Goal: Ask a question

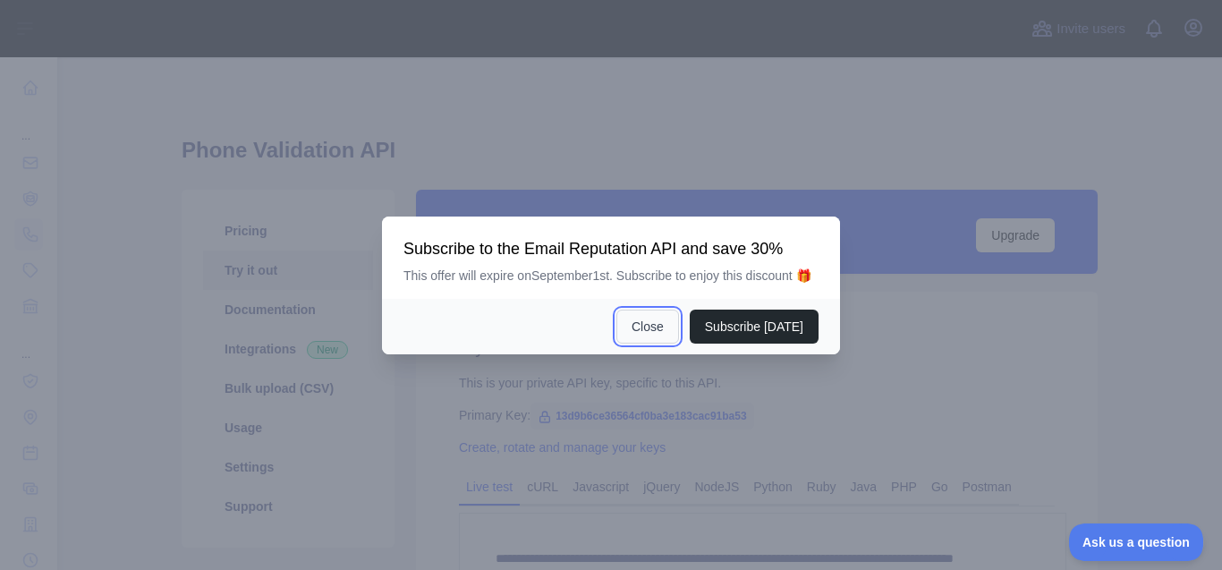
click at [649, 337] on button "Close" at bounding box center [647, 326] width 63 height 34
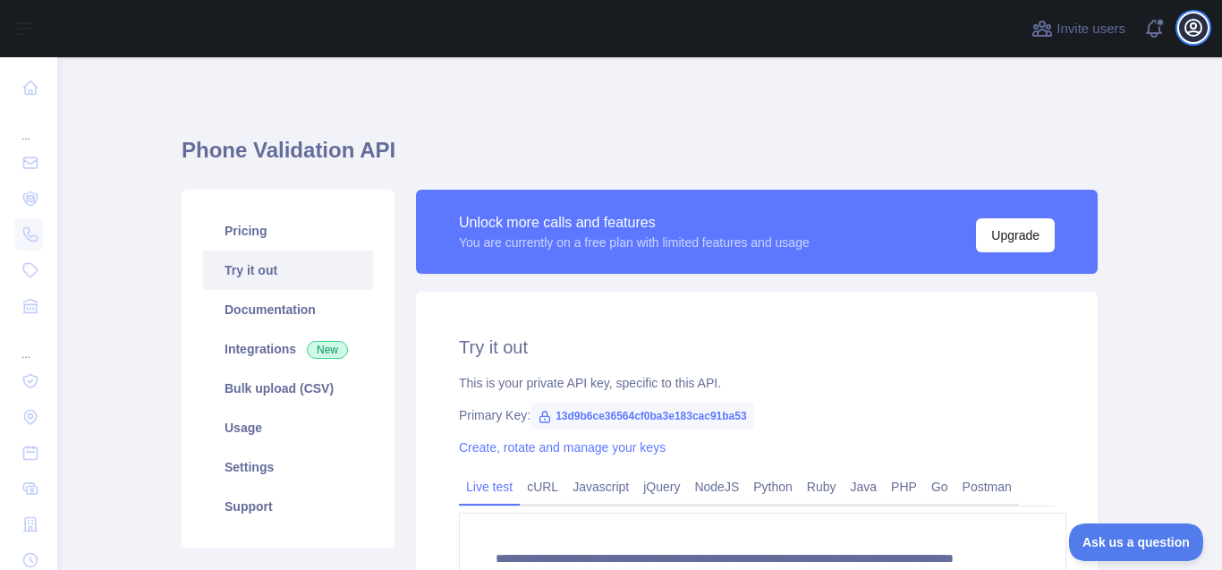
click at [1195, 21] on icon "button" at bounding box center [1193, 28] width 16 height 16
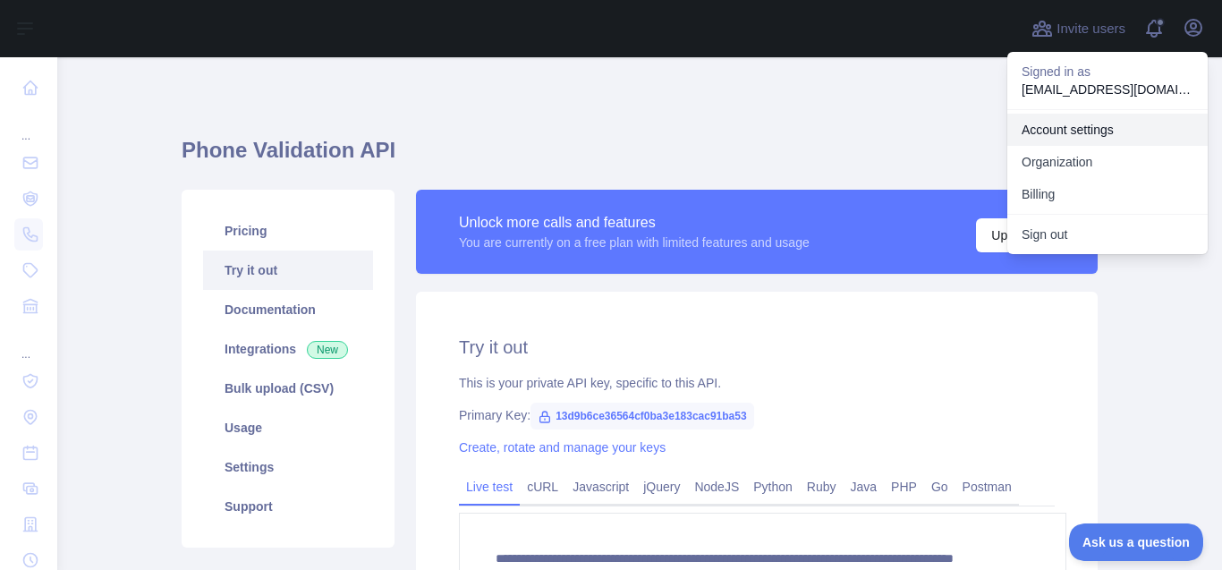
click at [1103, 114] on link "Account settings" at bounding box center [1107, 130] width 200 height 32
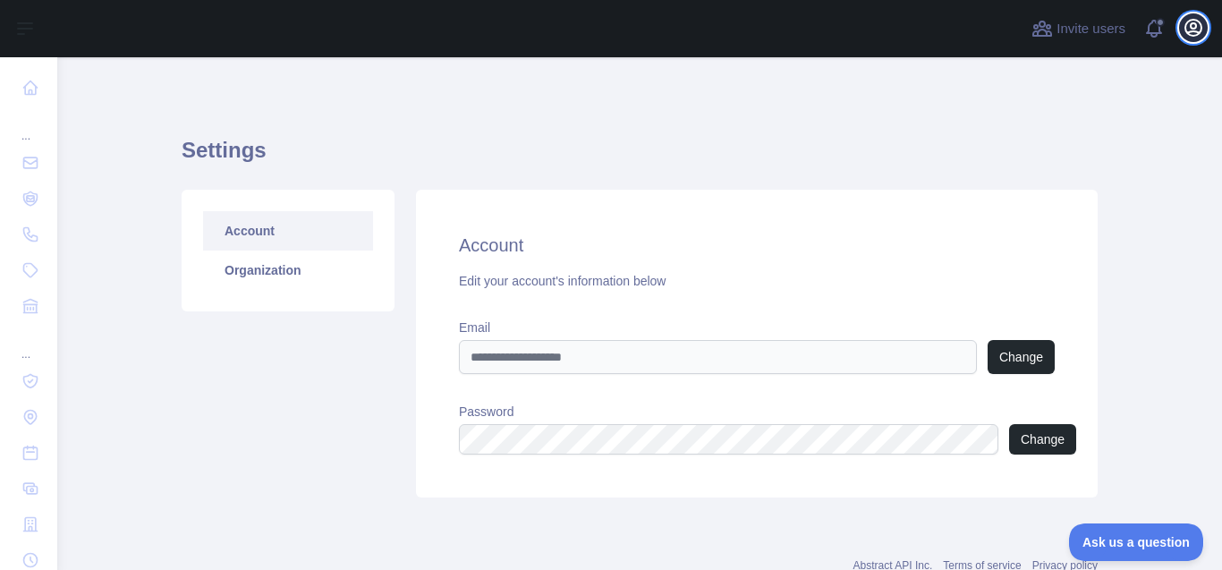
click at [1197, 25] on icon "button" at bounding box center [1193, 28] width 16 height 16
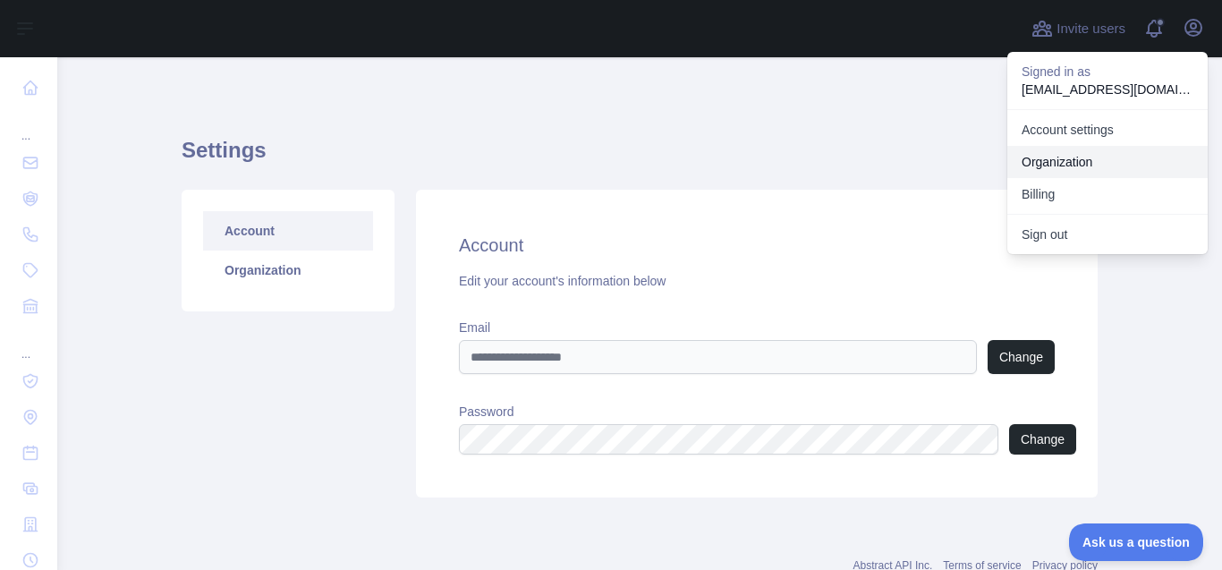
click at [1102, 146] on link "Organization" at bounding box center [1107, 162] width 200 height 32
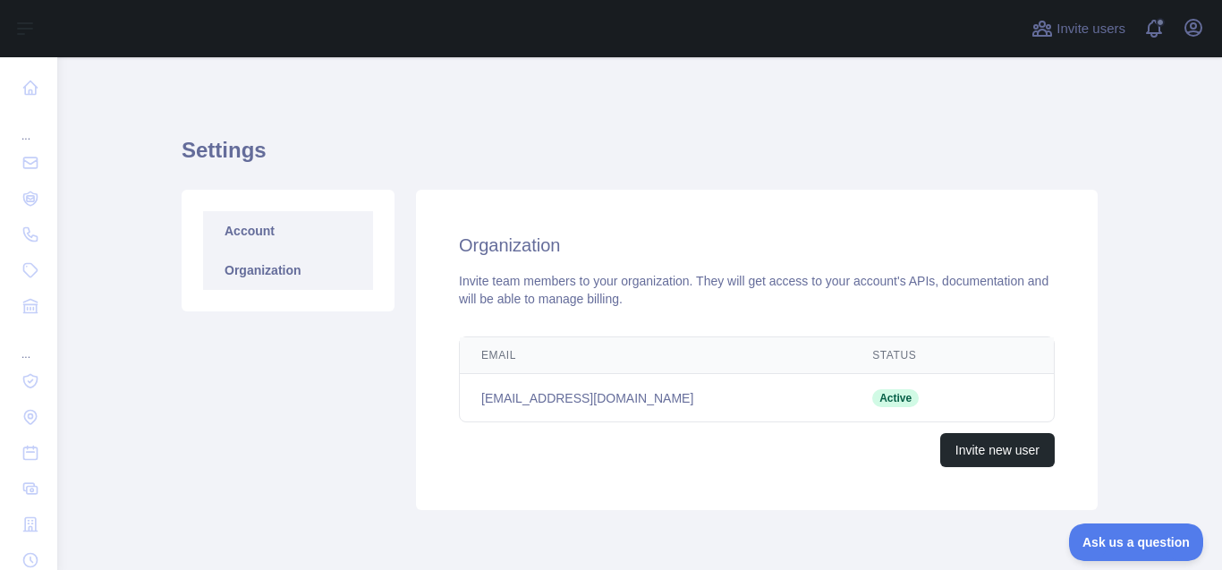
click at [284, 211] on link "Account" at bounding box center [288, 230] width 170 height 39
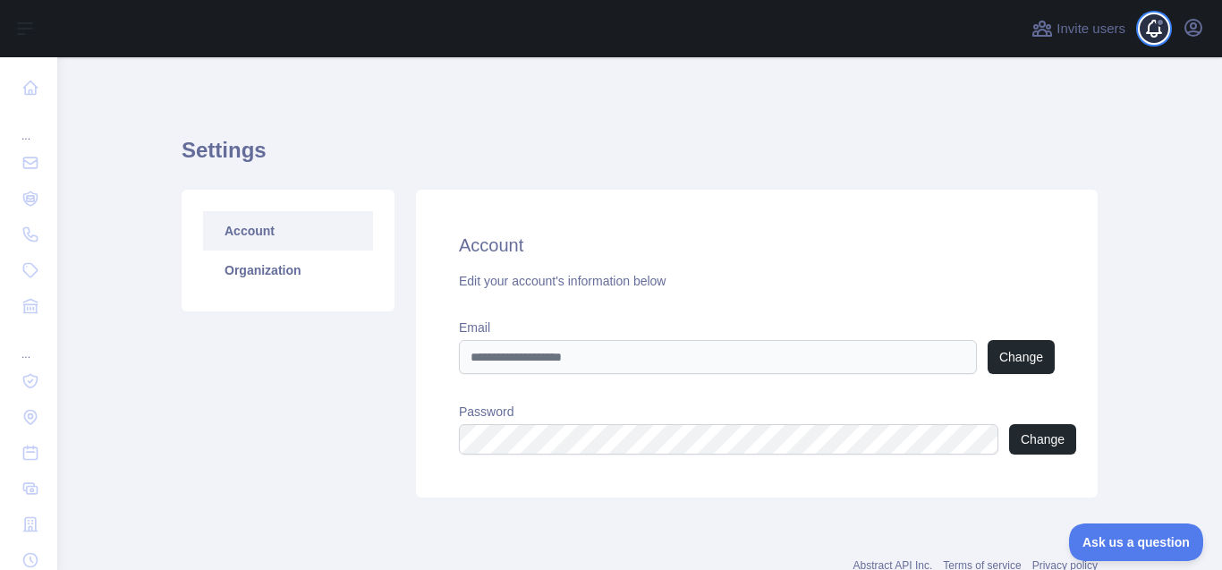
click at [1166, 29] on span at bounding box center [1161, 28] width 36 height 57
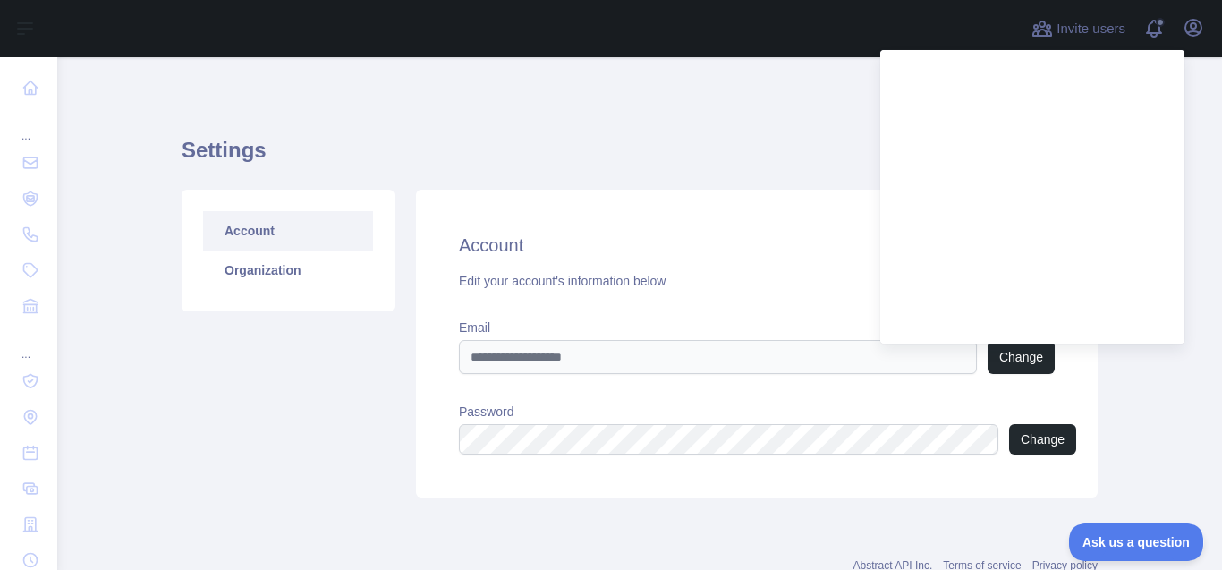
click at [1210, 18] on div "Invite users View notifications Open user menu" at bounding box center [639, 28] width 1164 height 57
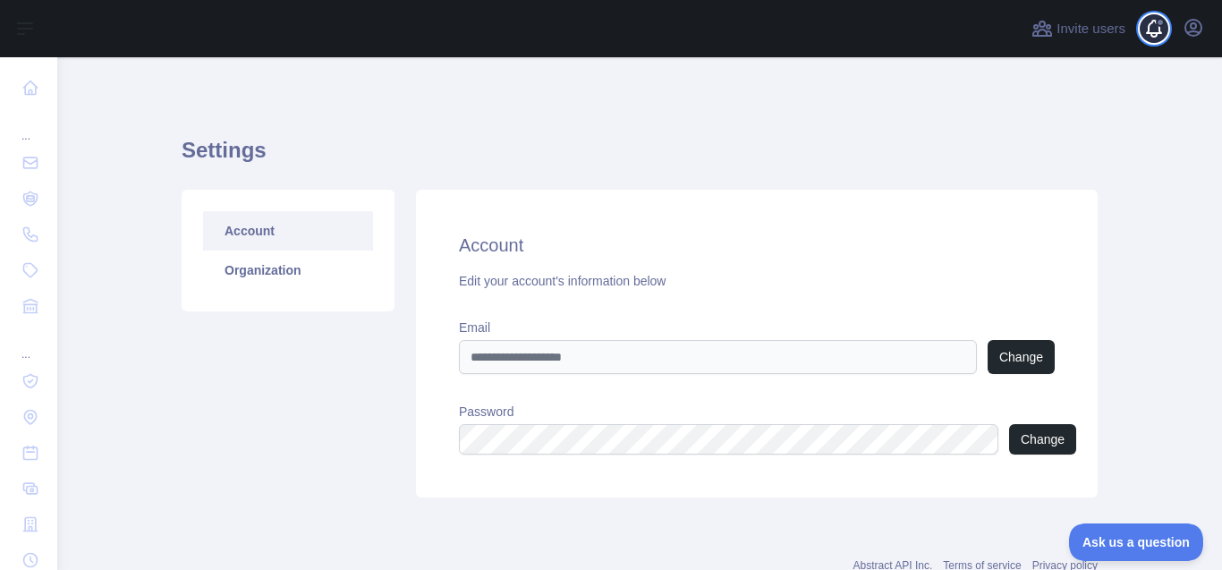
click at [1166, 30] on span at bounding box center [1161, 28] width 36 height 57
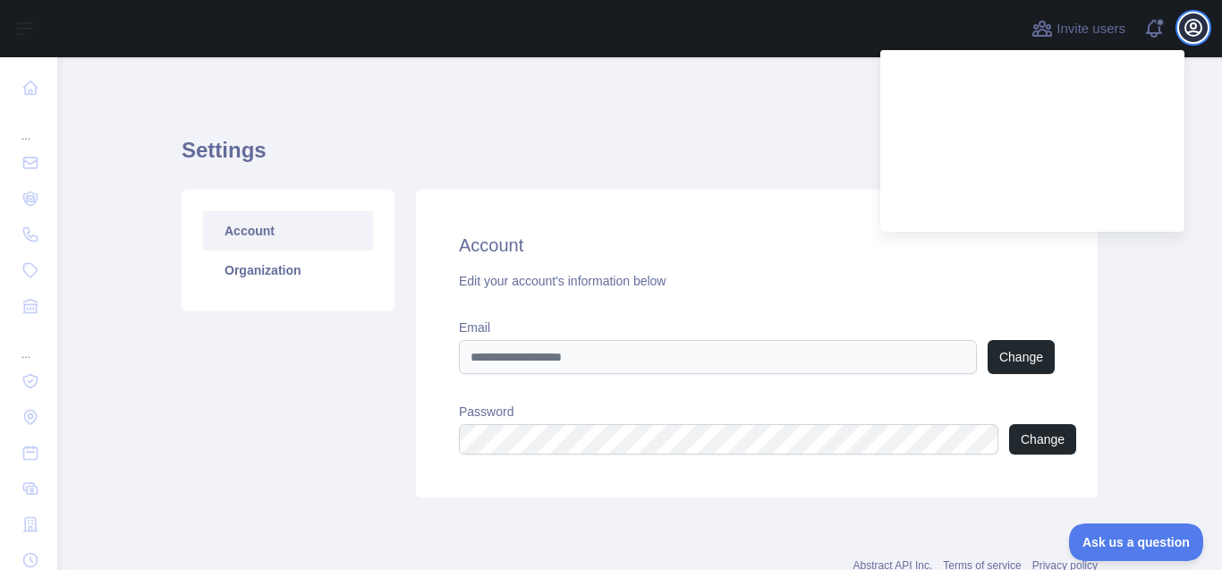
click at [1198, 24] on icon "button" at bounding box center [1193, 28] width 16 height 16
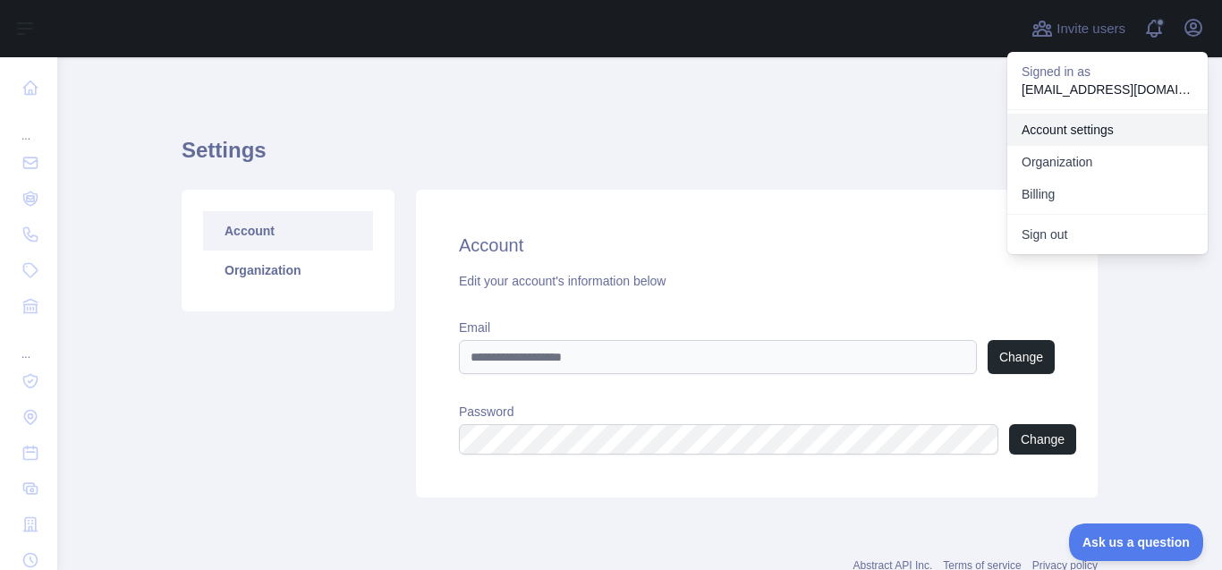
click at [1119, 114] on link "Account settings" at bounding box center [1107, 130] width 200 height 32
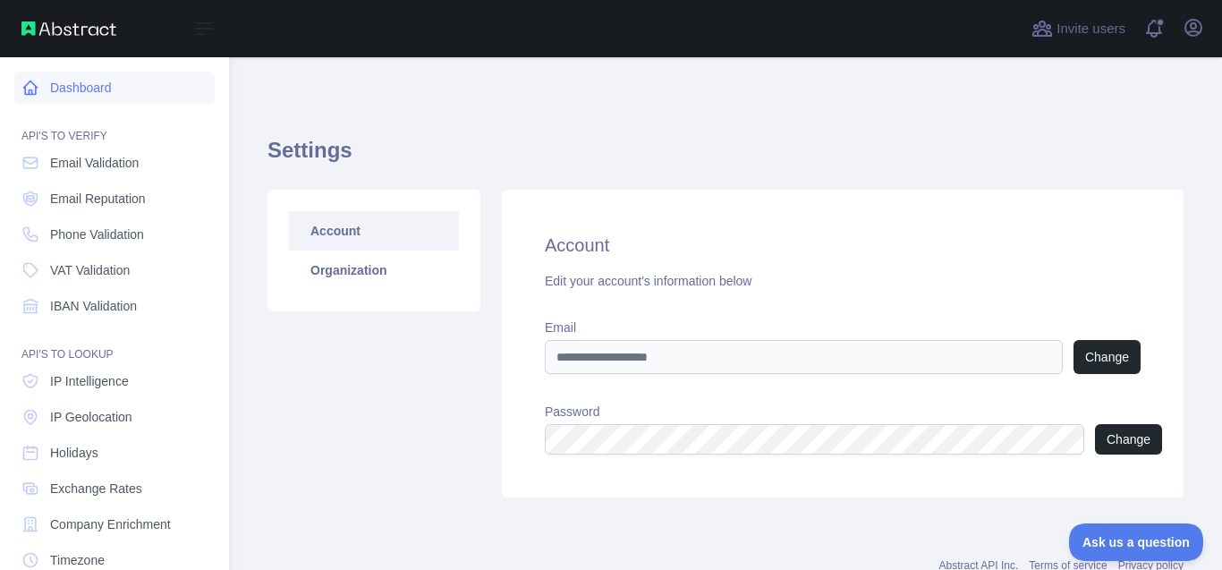
click at [67, 75] on link "Dashboard" at bounding box center [114, 88] width 200 height 32
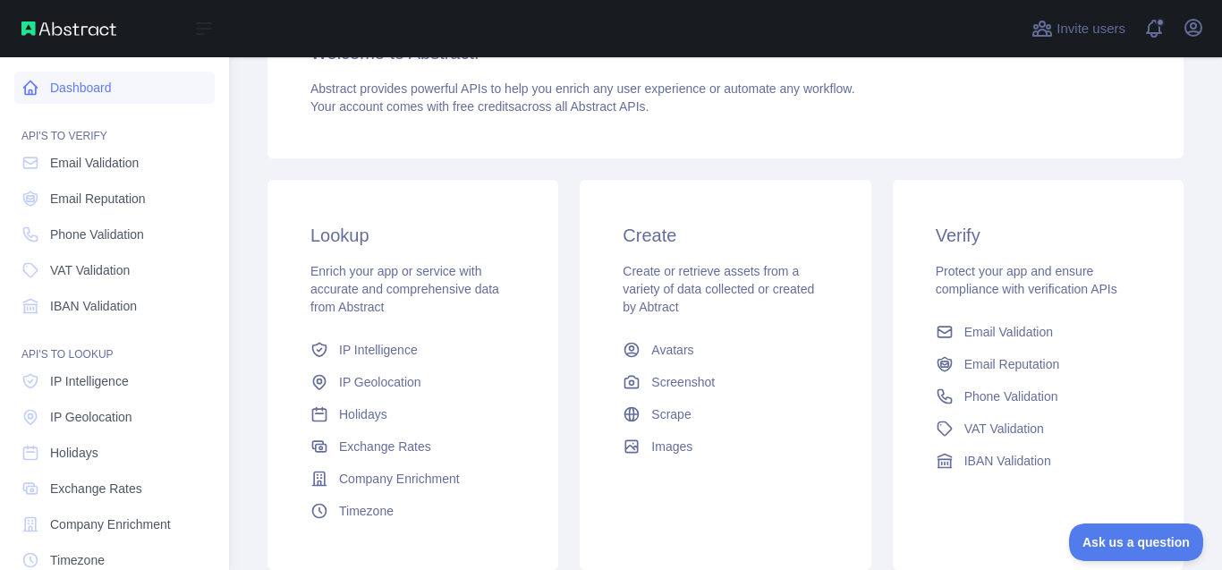
click at [79, 72] on link "Dashboard" at bounding box center [114, 88] width 200 height 32
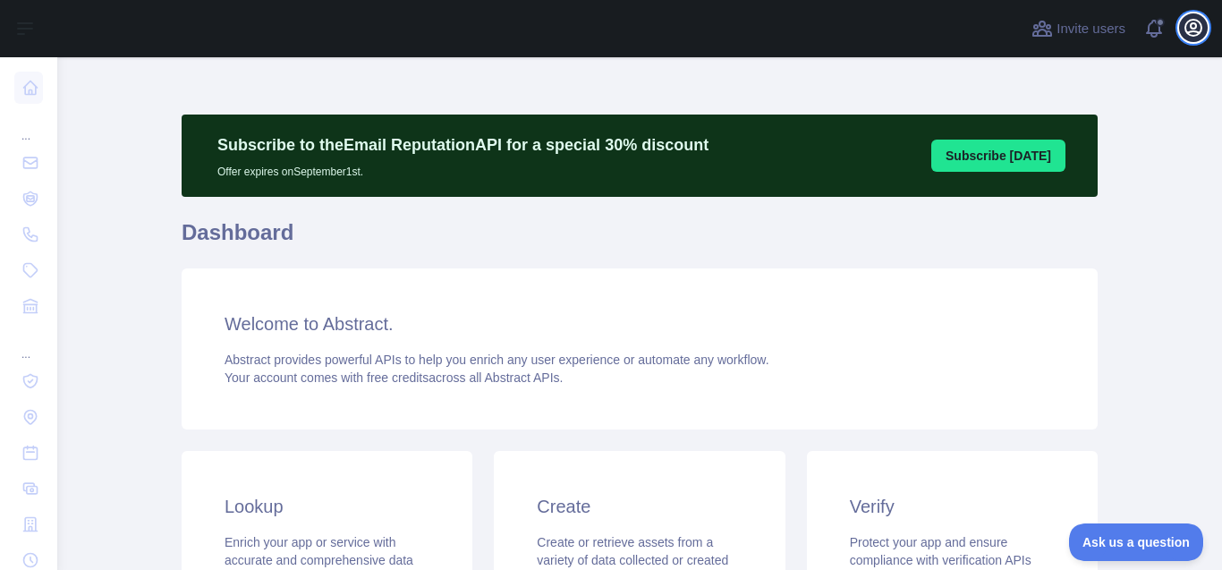
click at [1192, 20] on icon "button" at bounding box center [1192, 27] width 21 height 21
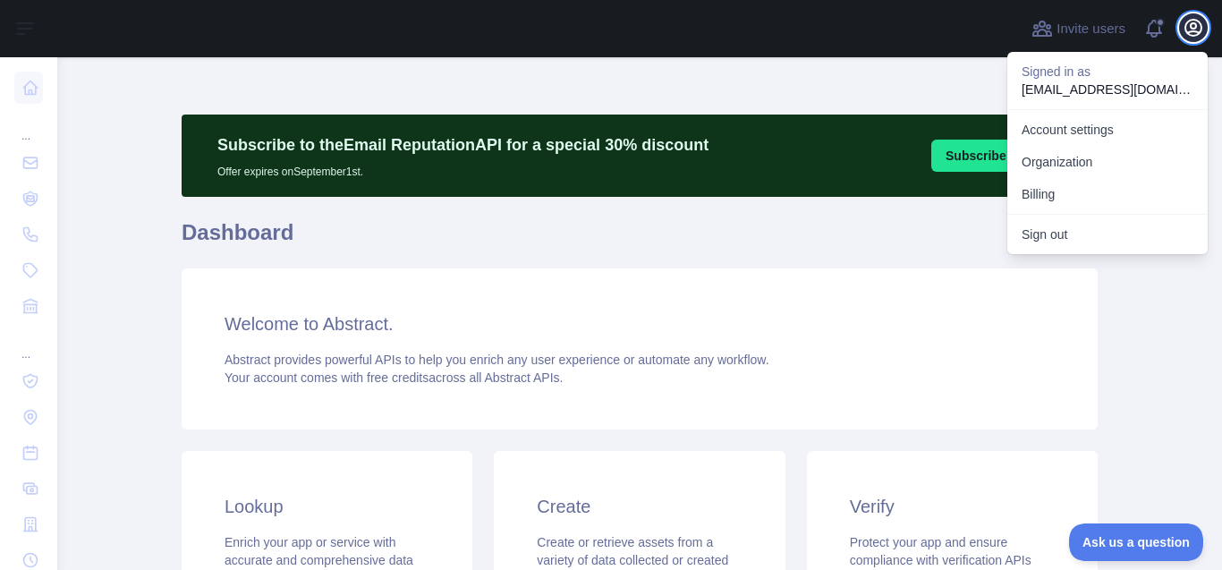
click at [1195, 13] on button "Open user menu" at bounding box center [1193, 27] width 29 height 29
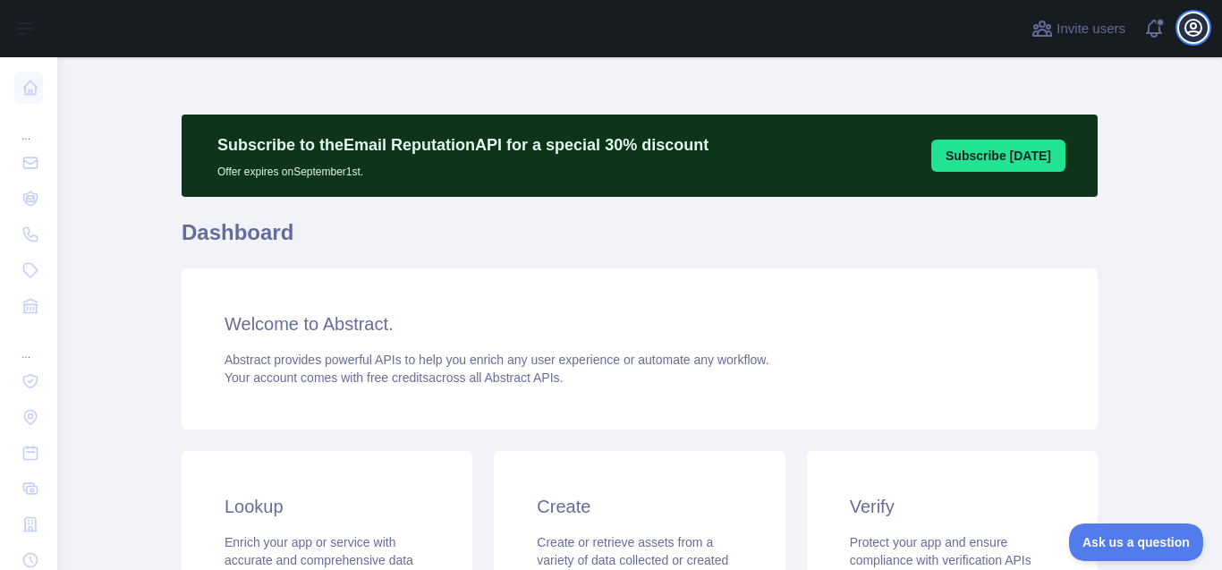
click at [1195, 13] on button "Open user menu" at bounding box center [1193, 27] width 29 height 29
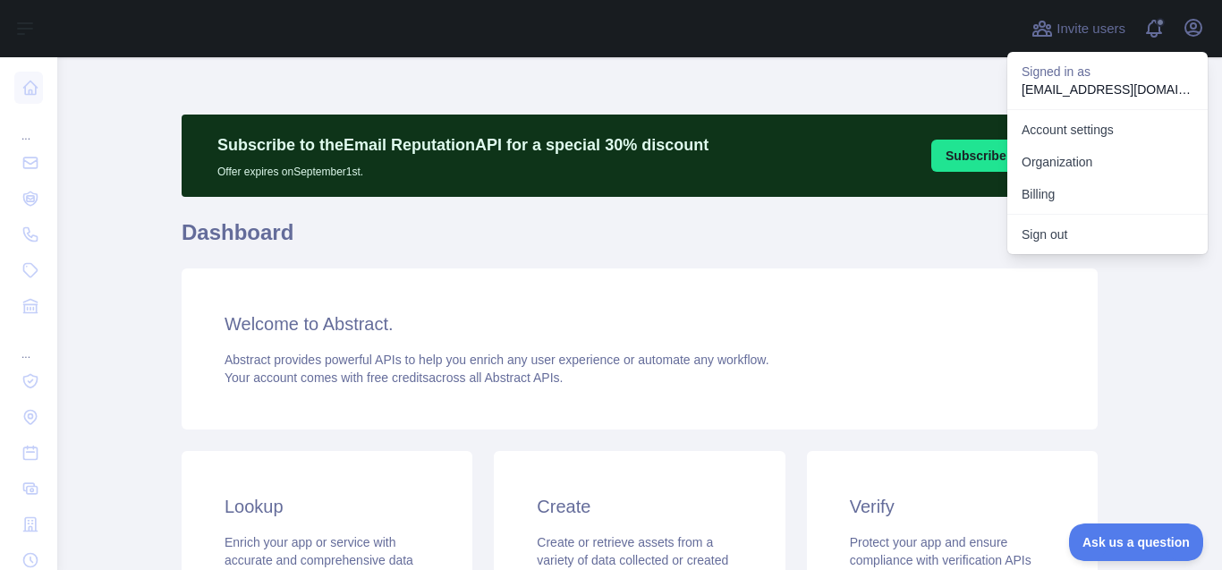
click at [969, 140] on button "Subscribe [DATE]" at bounding box center [998, 156] width 134 height 32
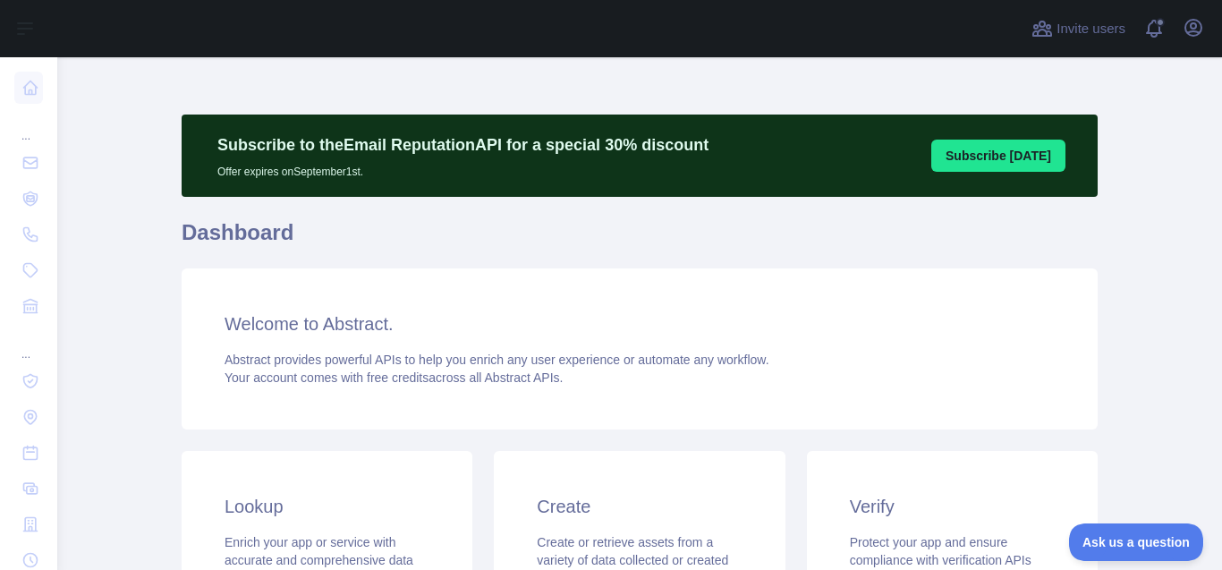
scroll to position [271, 0]
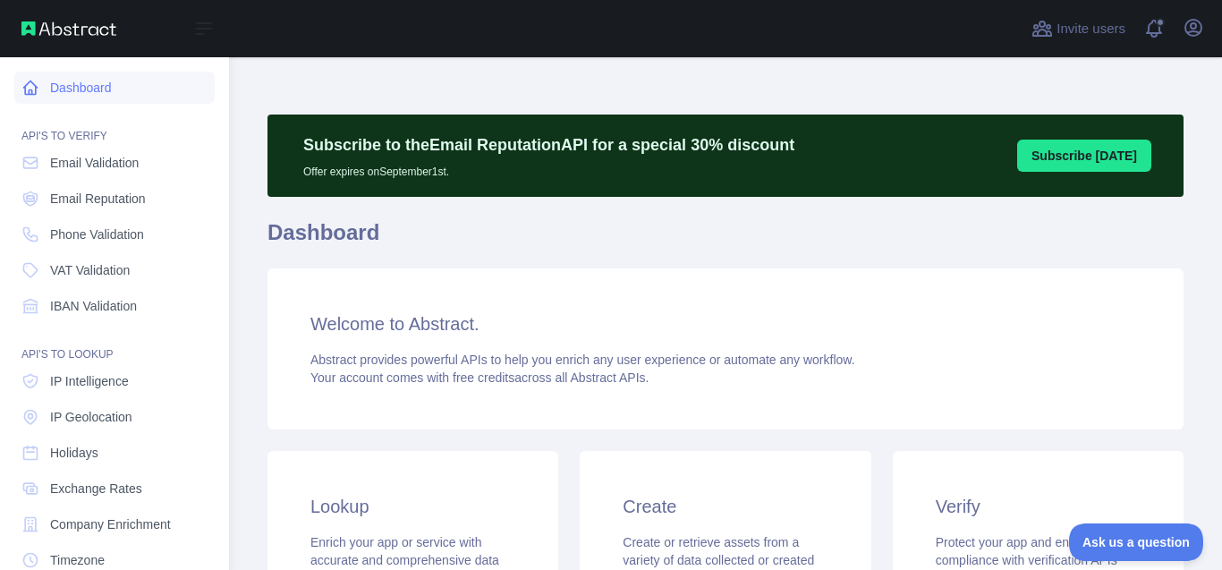
click at [60, 72] on link "Dashboard" at bounding box center [114, 88] width 200 height 32
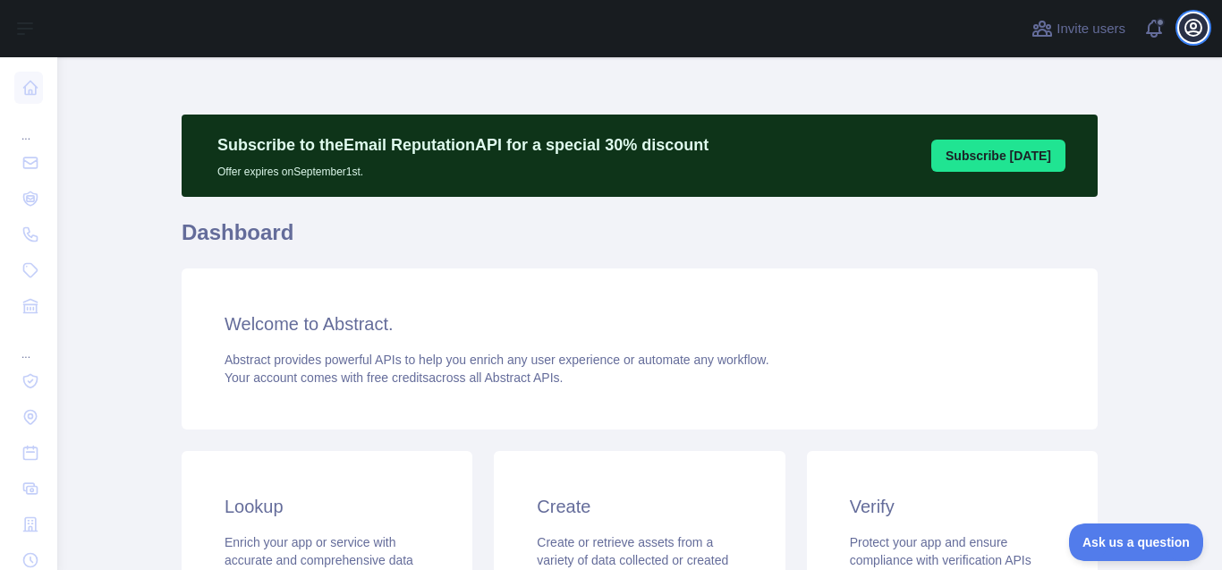
click at [1185, 22] on button "Open user menu" at bounding box center [1193, 27] width 29 height 29
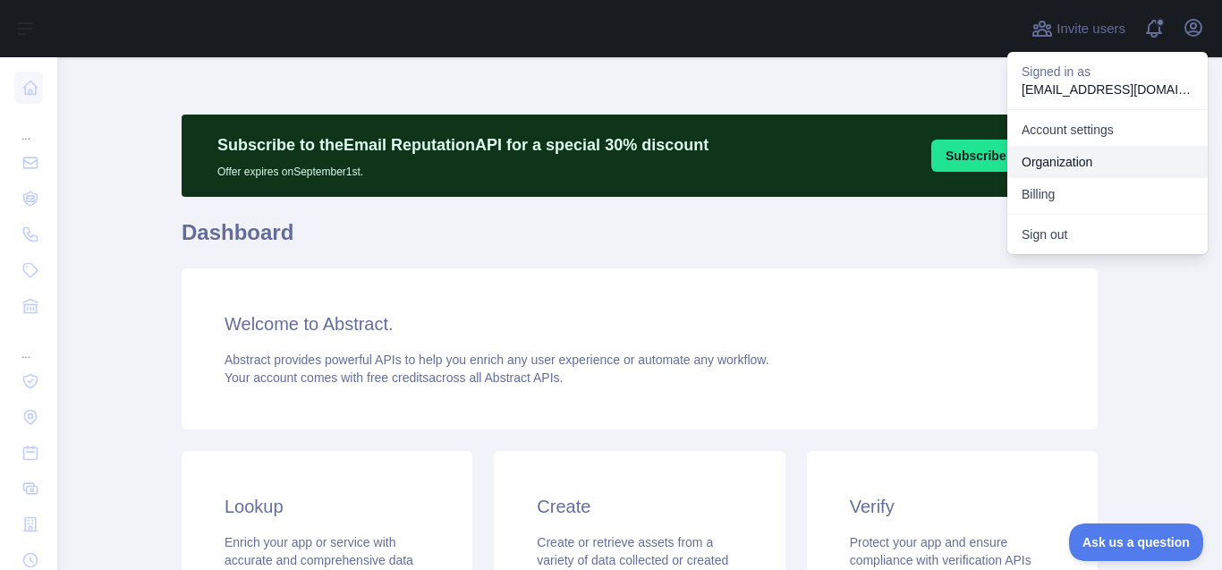
click at [1080, 146] on link "Organization" at bounding box center [1107, 162] width 200 height 32
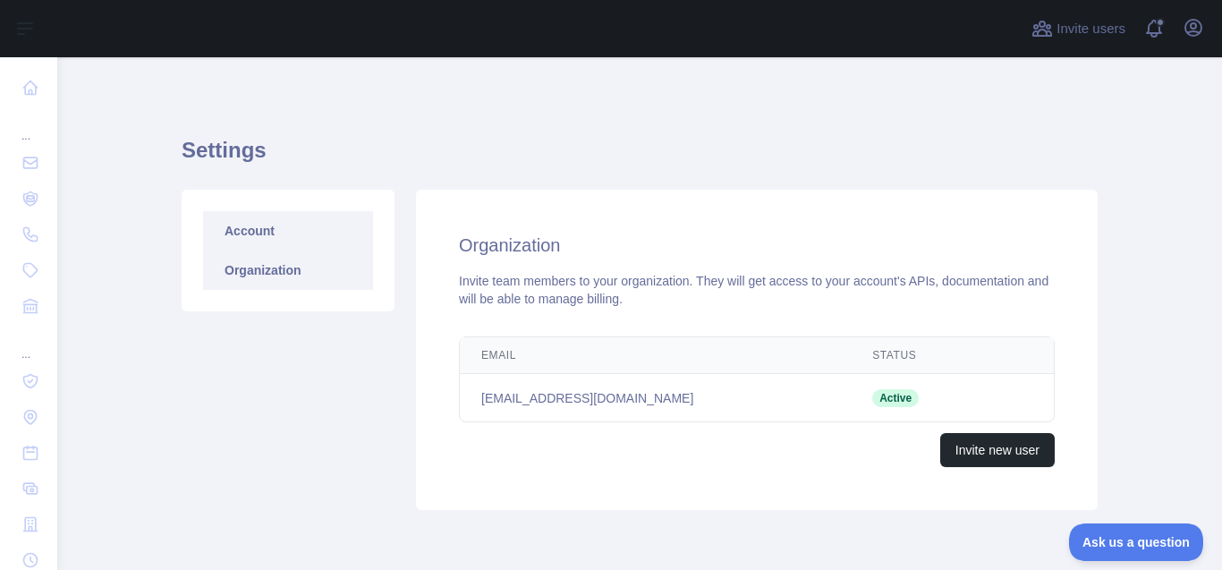
click at [241, 211] on link "Account" at bounding box center [288, 230] width 170 height 39
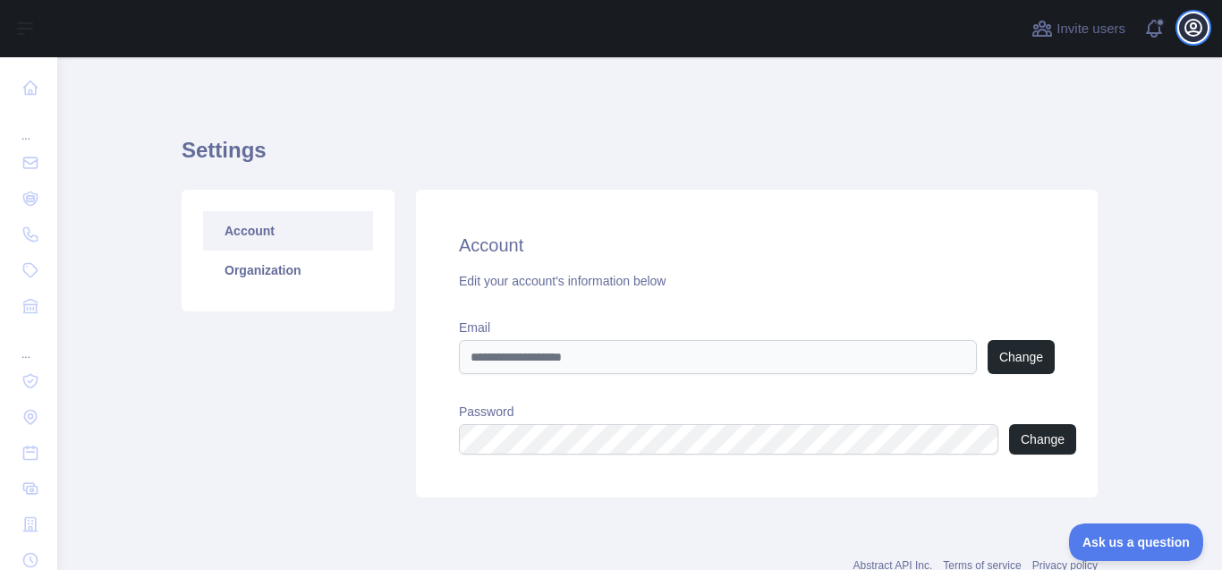
click at [1198, 30] on icon "button" at bounding box center [1193, 28] width 16 height 16
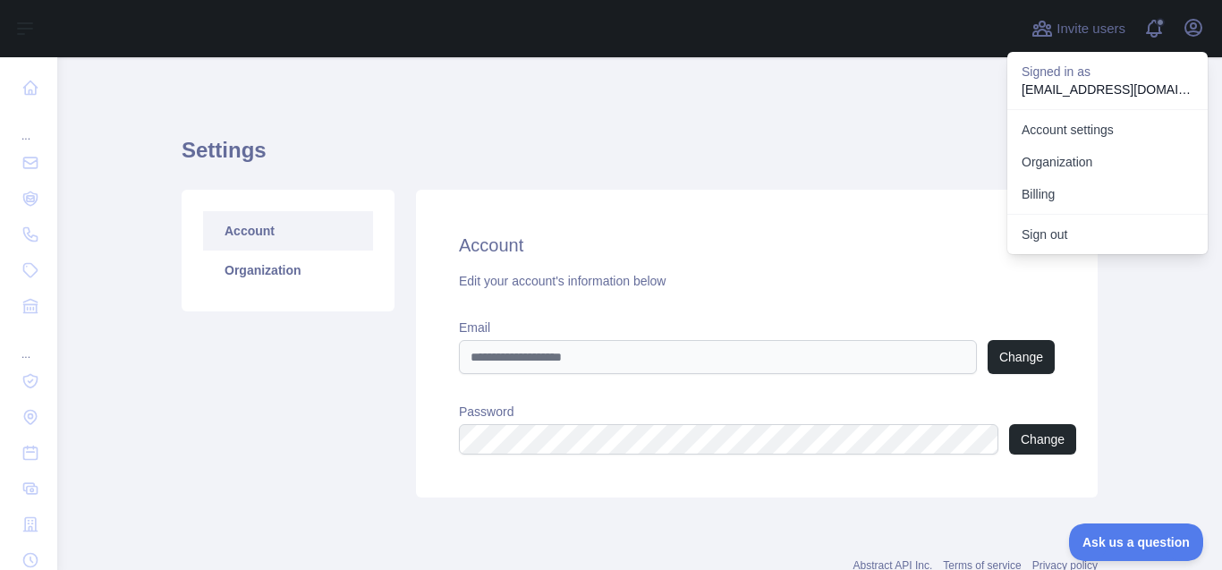
click at [1093, 80] on p "[EMAIL_ADDRESS][DOMAIN_NAME]" at bounding box center [1107, 89] width 172 height 18
click at [897, 141] on h1 "Settings" at bounding box center [640, 157] width 916 height 43
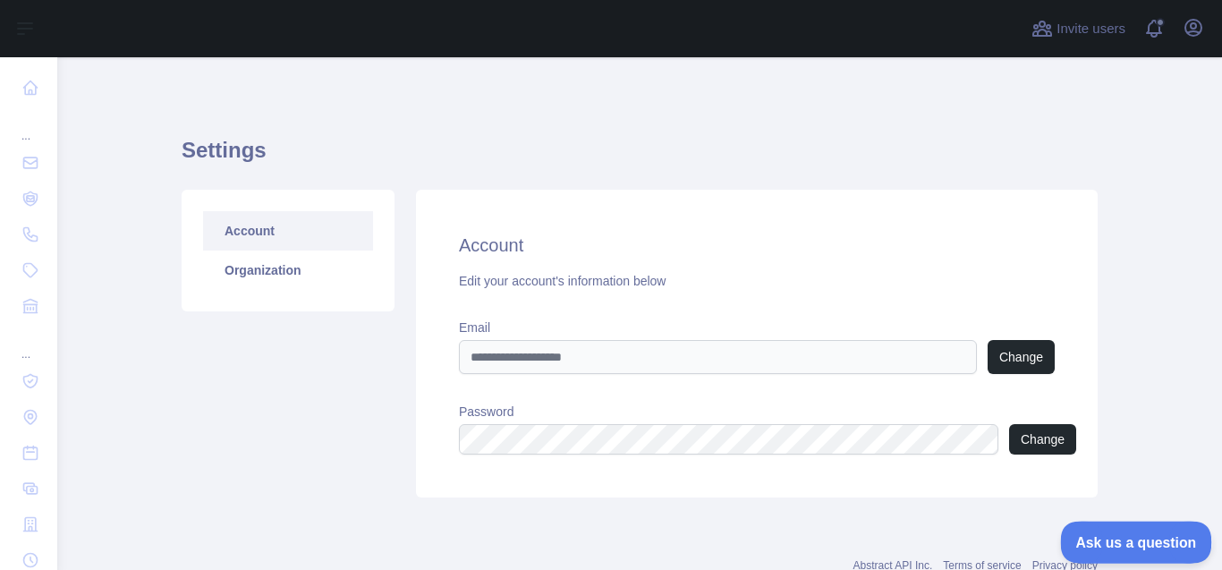
click at [1113, 531] on button "Ask us a question" at bounding box center [1127, 540] width 134 height 38
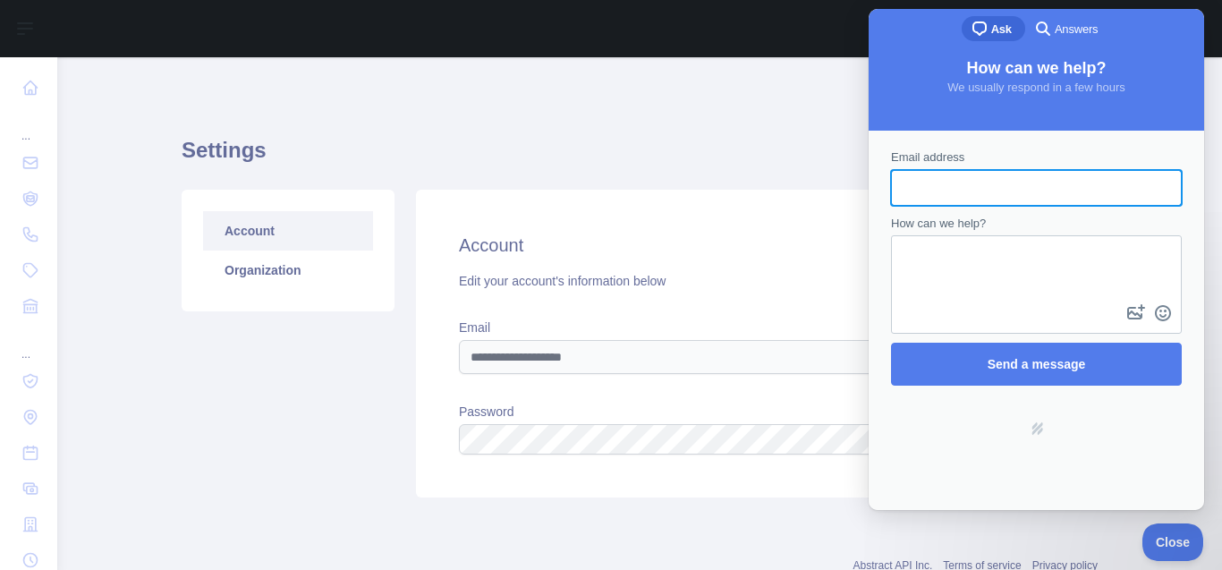
click at [954, 182] on input "Email address" at bounding box center [1036, 188] width 262 height 32
type input "**********"
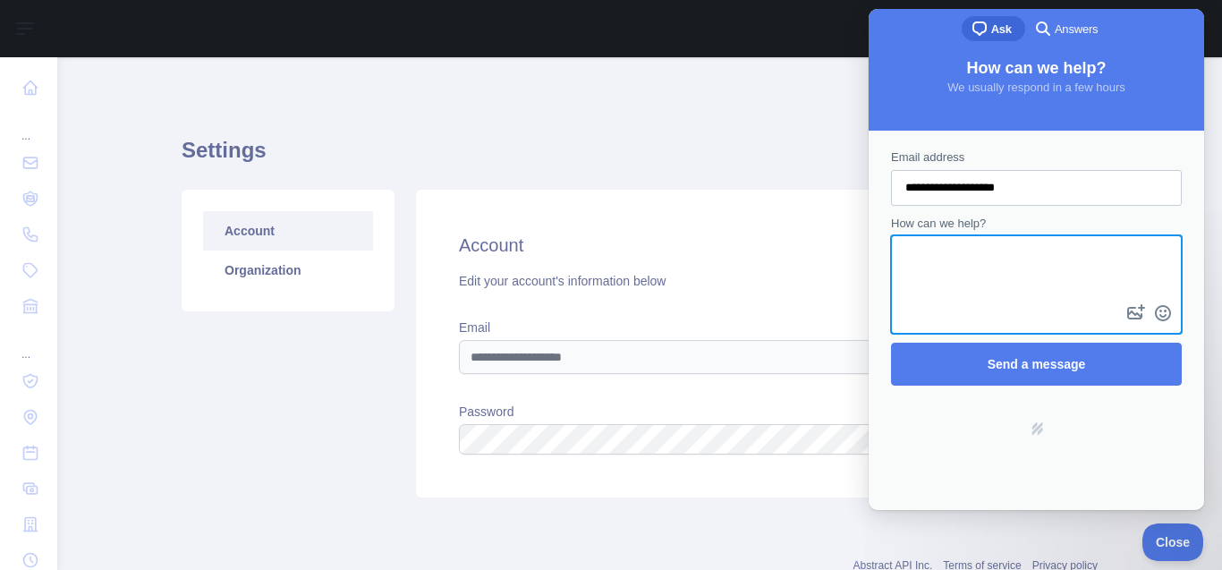
click at [993, 292] on textarea "How can we help?" at bounding box center [1036, 268] width 287 height 63
paste textarea "**********"
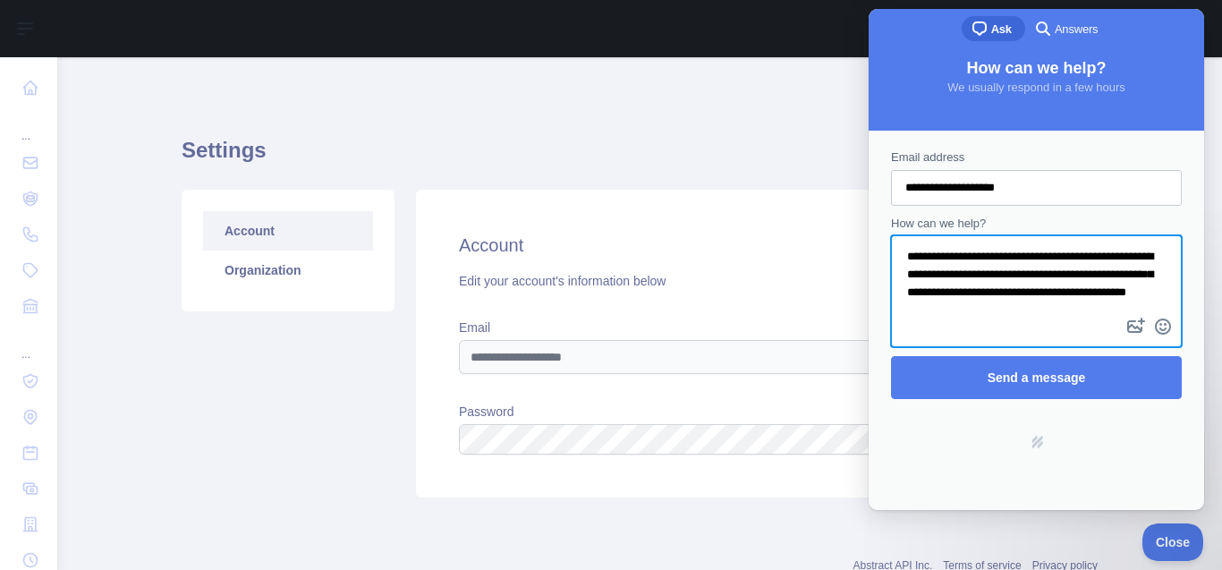
scroll to position [3, 0]
type textarea "**********"
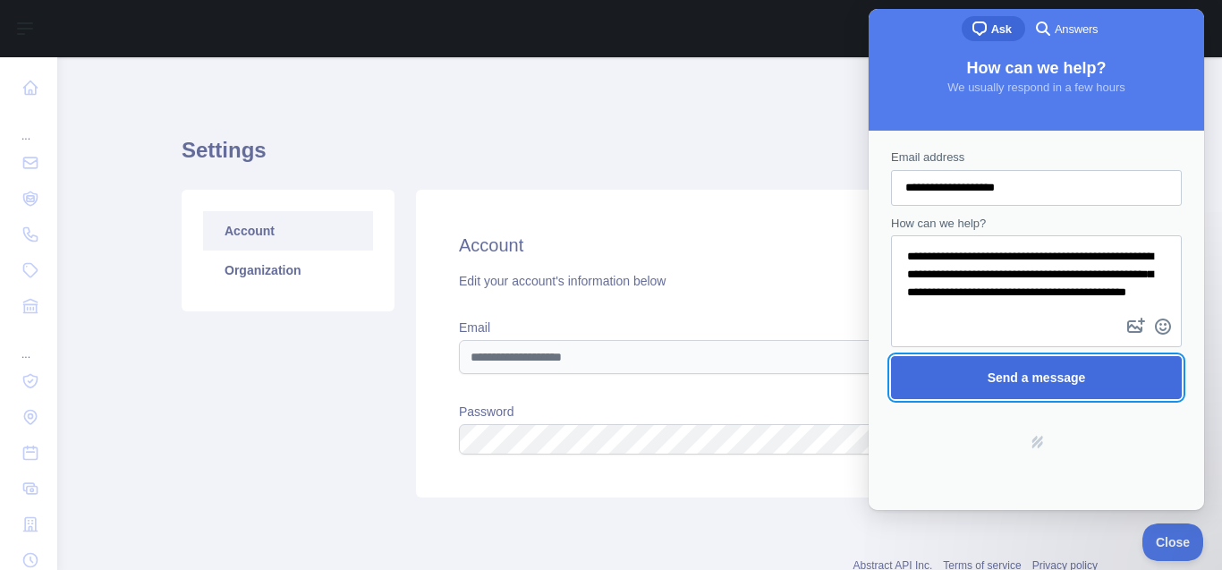
click at [986, 379] on span "Send a message" at bounding box center [1035, 377] width 251 height 41
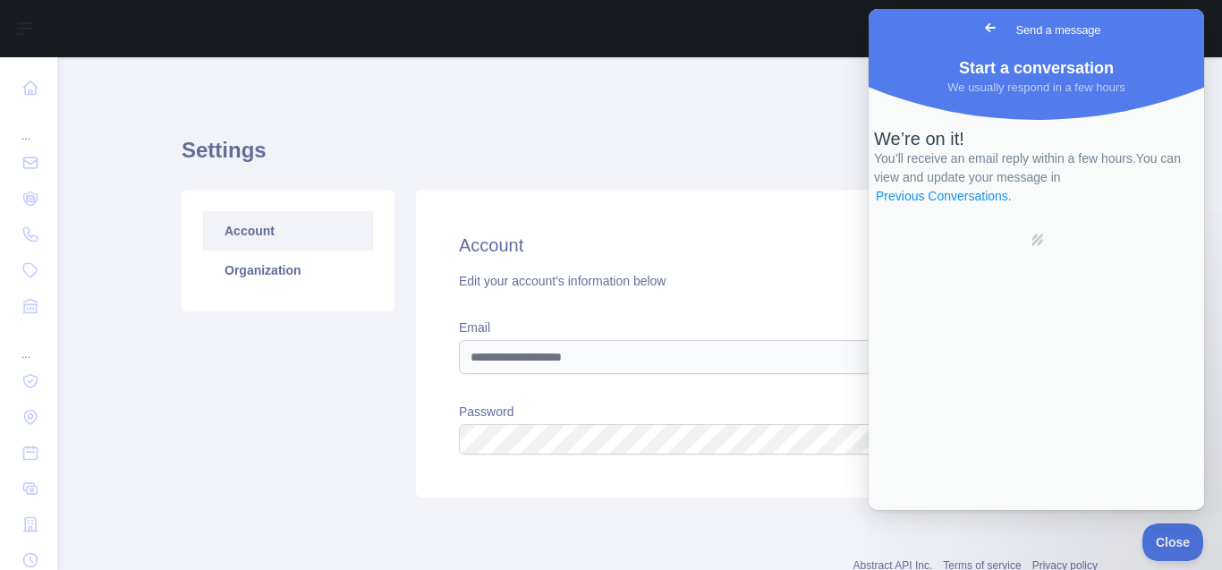
click at [1013, 206] on link "Previous Conversations ." at bounding box center [944, 196] width 140 height 19
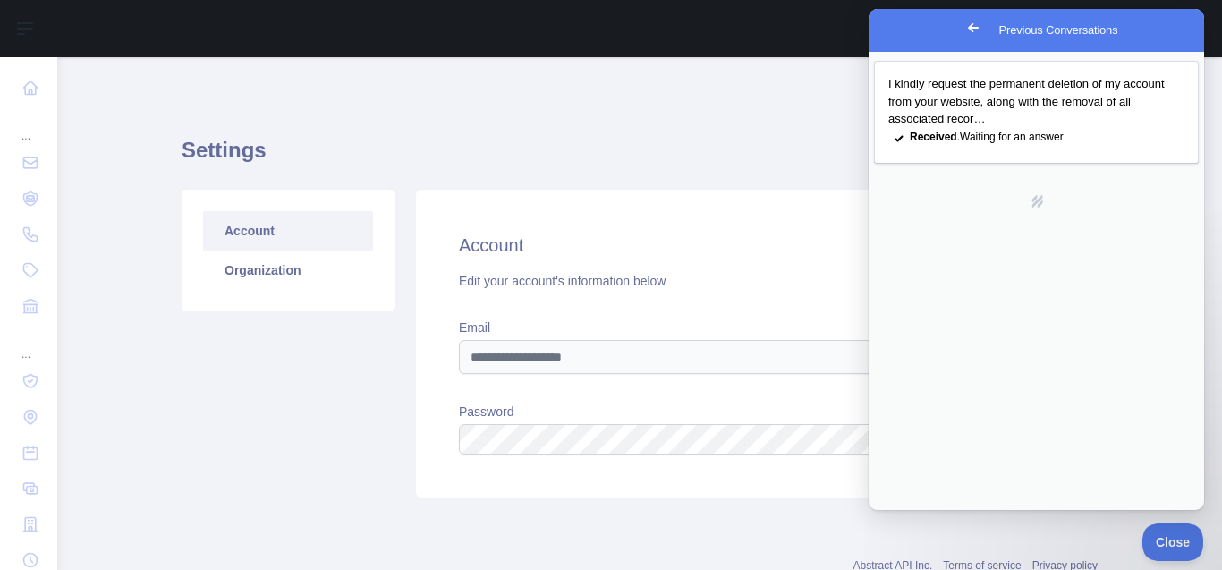
click at [779, 456] on div "Settings Account Organization Account Edit your account's information below Ema…" at bounding box center [640, 311] width 916 height 422
click at [962, 27] on span "Go back" at bounding box center [972, 27] width 21 height 21
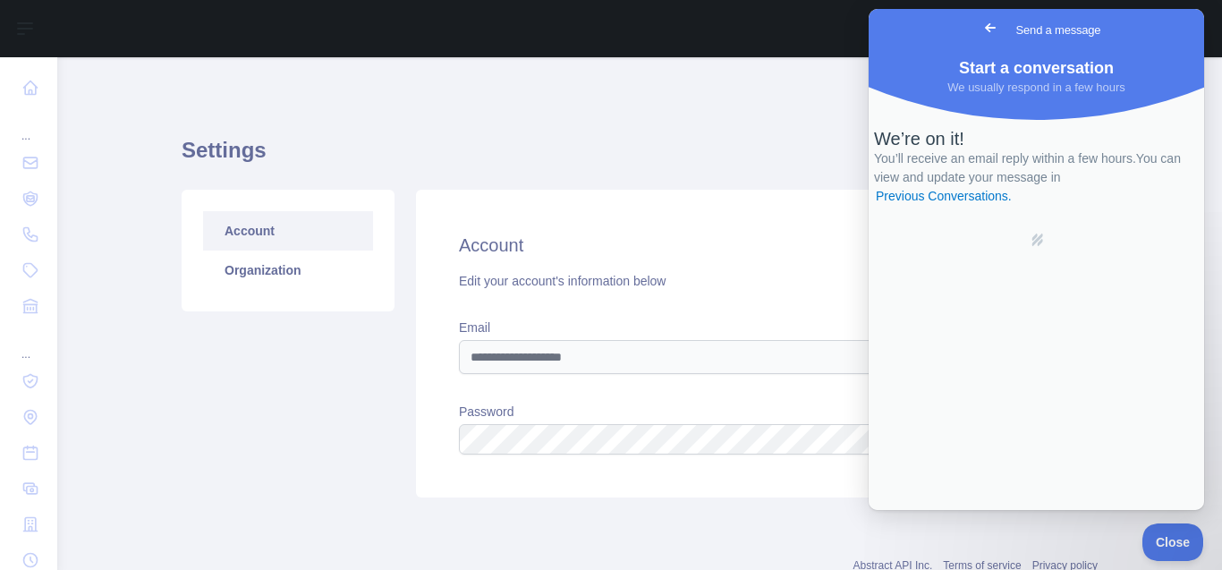
click at [777, 136] on h1 "Settings" at bounding box center [640, 157] width 916 height 43
click at [979, 27] on span "Go back" at bounding box center [989, 27] width 21 height 21
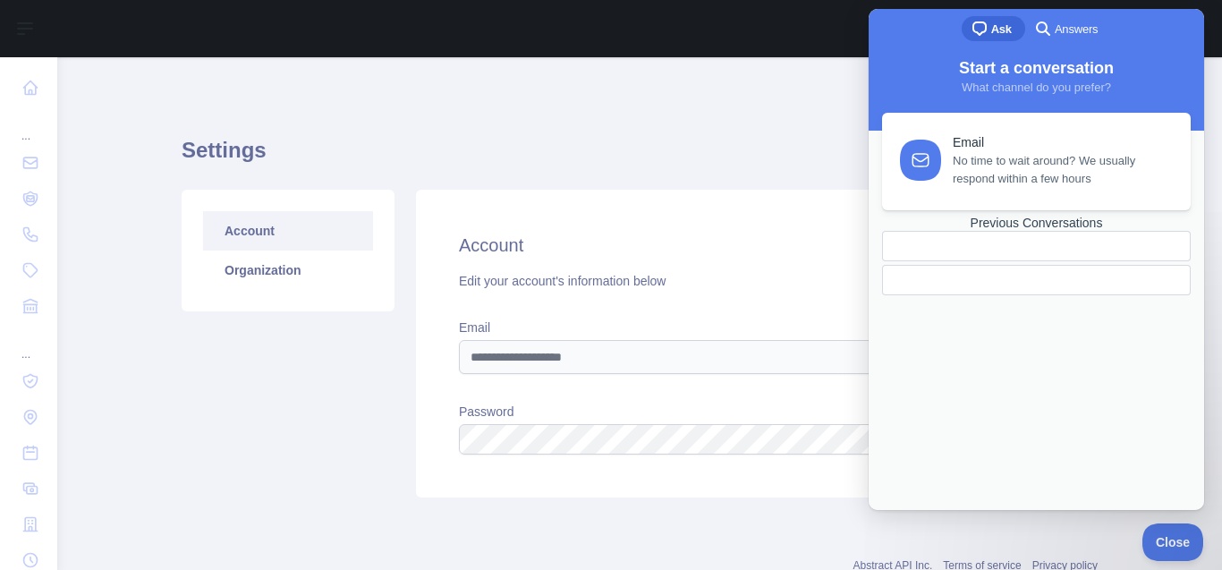
click at [994, 231] on div "Previous Conversations" at bounding box center [1036, 223] width 309 height 15
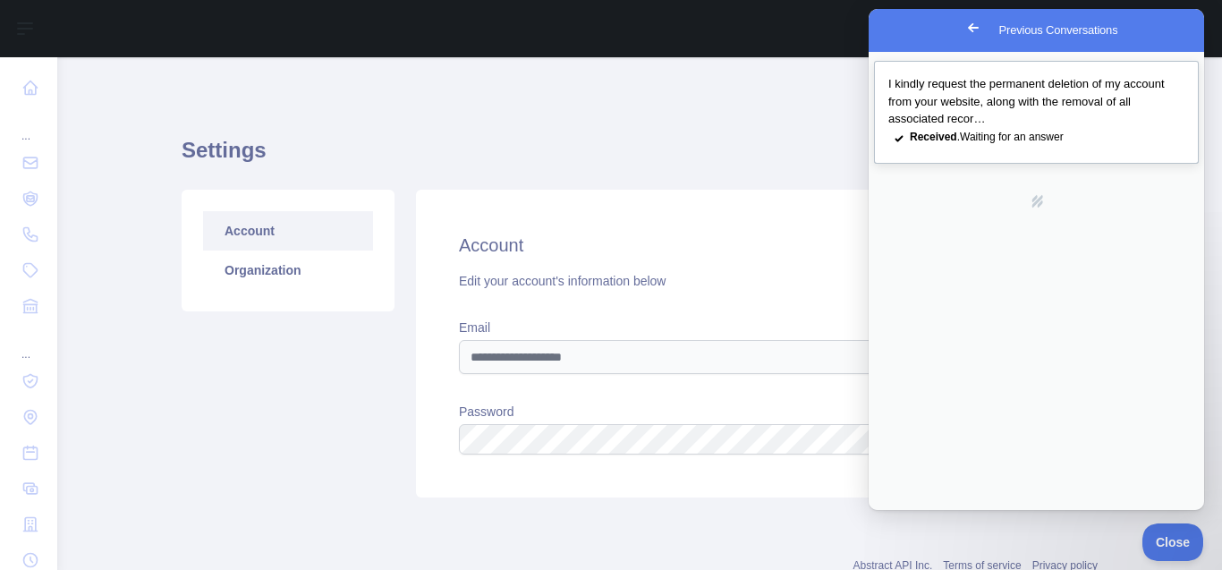
click at [998, 114] on span "I kindly request the permanent deletion of my account from your website, along …" at bounding box center [1026, 101] width 276 height 48
click at [905, 519] on button "Close" at bounding box center [889, 530] width 32 height 23
click at [661, 138] on h1 "Settings" at bounding box center [640, 157] width 916 height 43
click at [1158, 536] on span "Close" at bounding box center [1168, 539] width 61 height 13
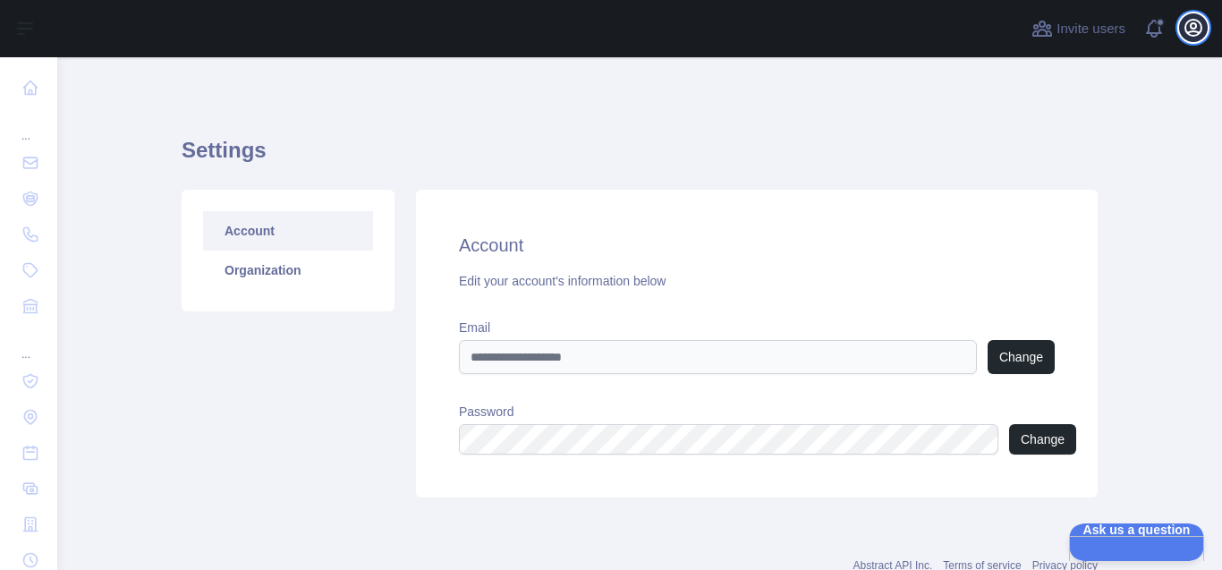
click at [1198, 23] on icon "button" at bounding box center [1192, 27] width 21 height 21
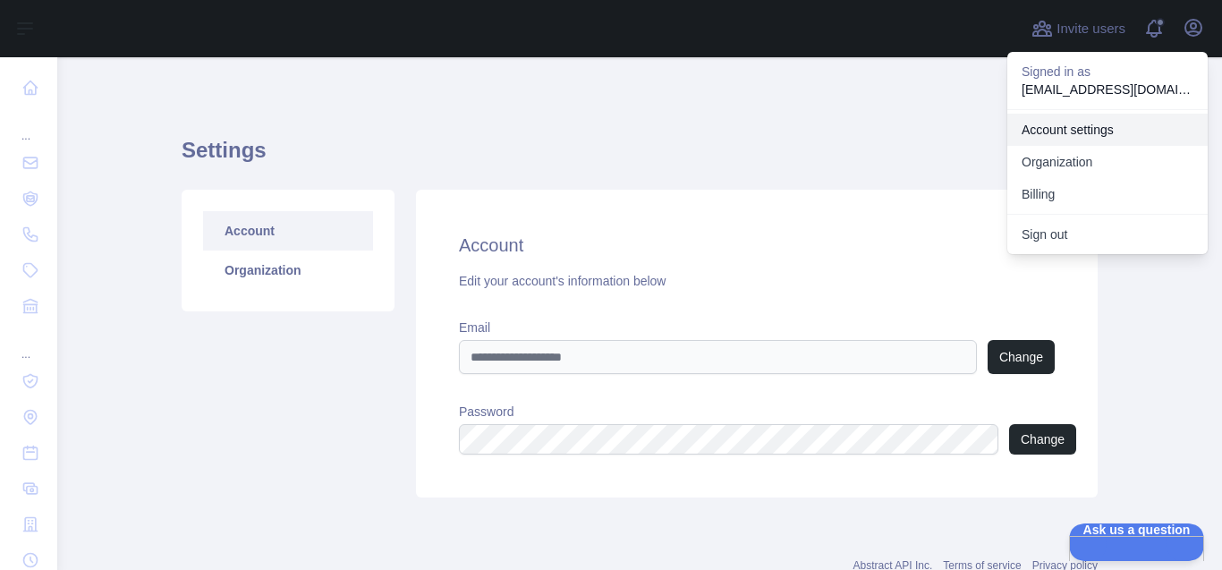
click at [1123, 114] on link "Account settings" at bounding box center [1107, 130] width 200 height 32
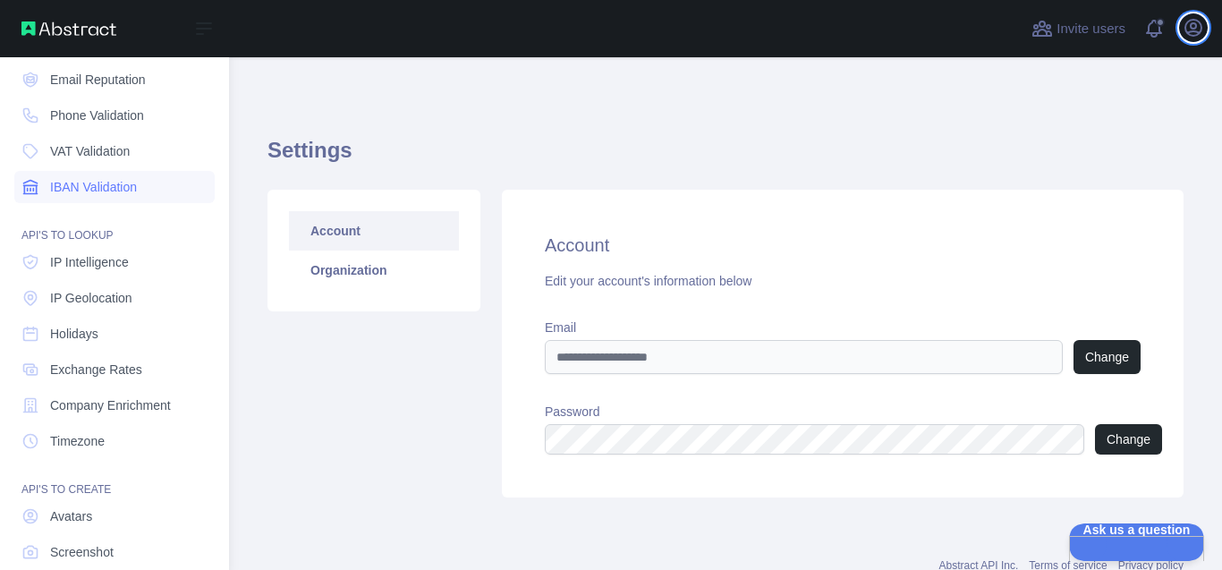
scroll to position [0, 0]
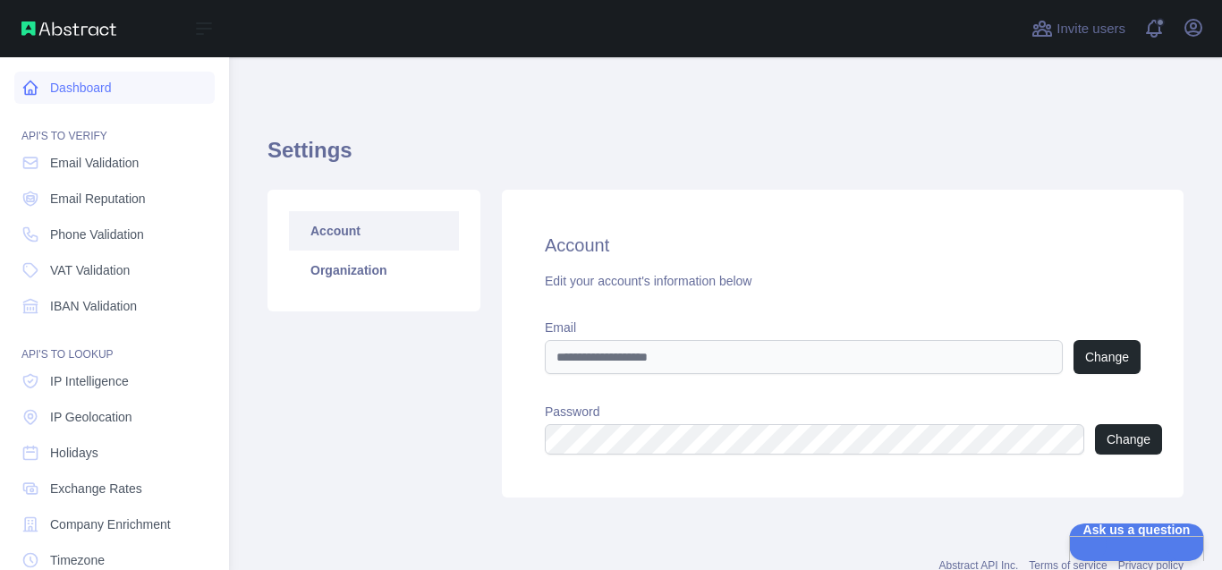
click at [80, 80] on link "Dashboard" at bounding box center [114, 88] width 200 height 32
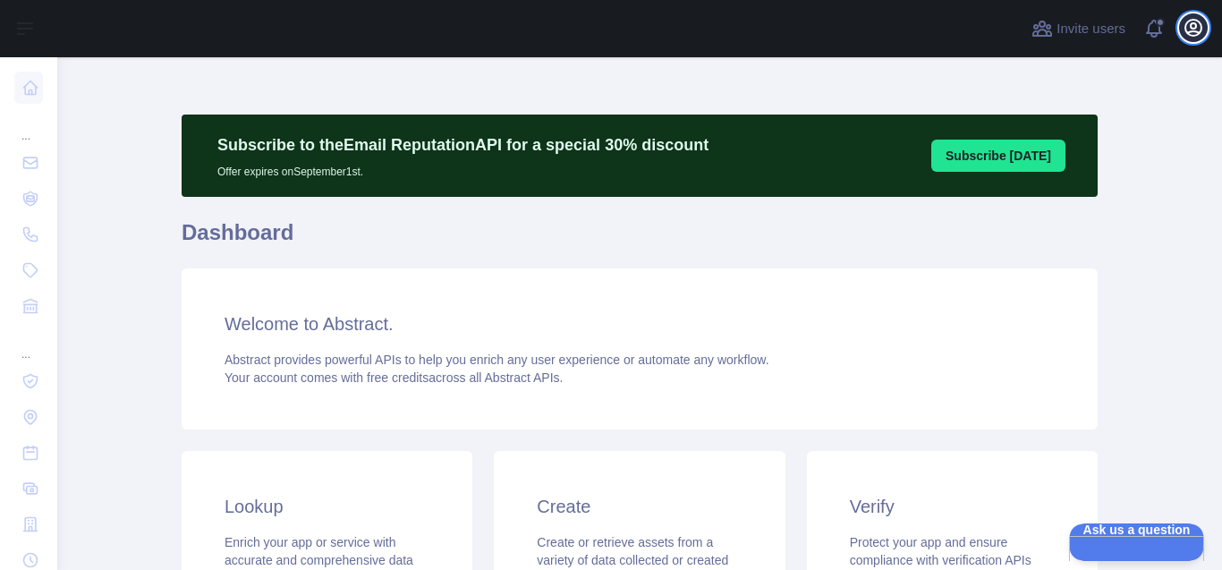
click at [1201, 24] on icon "button" at bounding box center [1193, 28] width 16 height 16
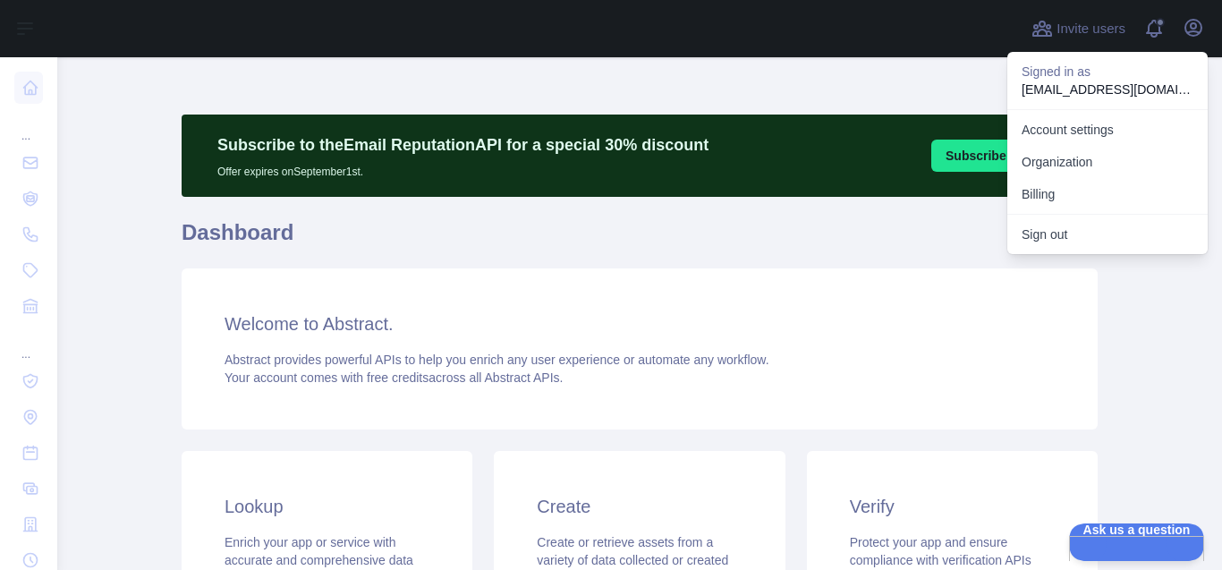
click at [688, 306] on div "Welcome to Abstract. Abstract provides powerful APIs to help you enrich any use…" at bounding box center [640, 348] width 916 height 161
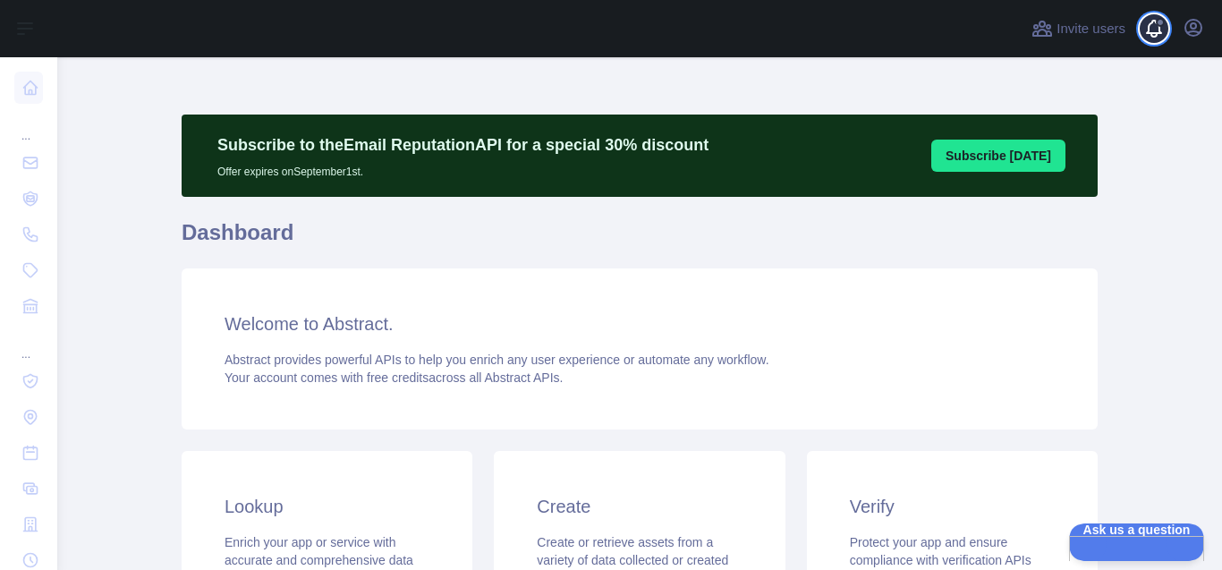
click at [1163, 24] on span at bounding box center [1161, 28] width 36 height 57
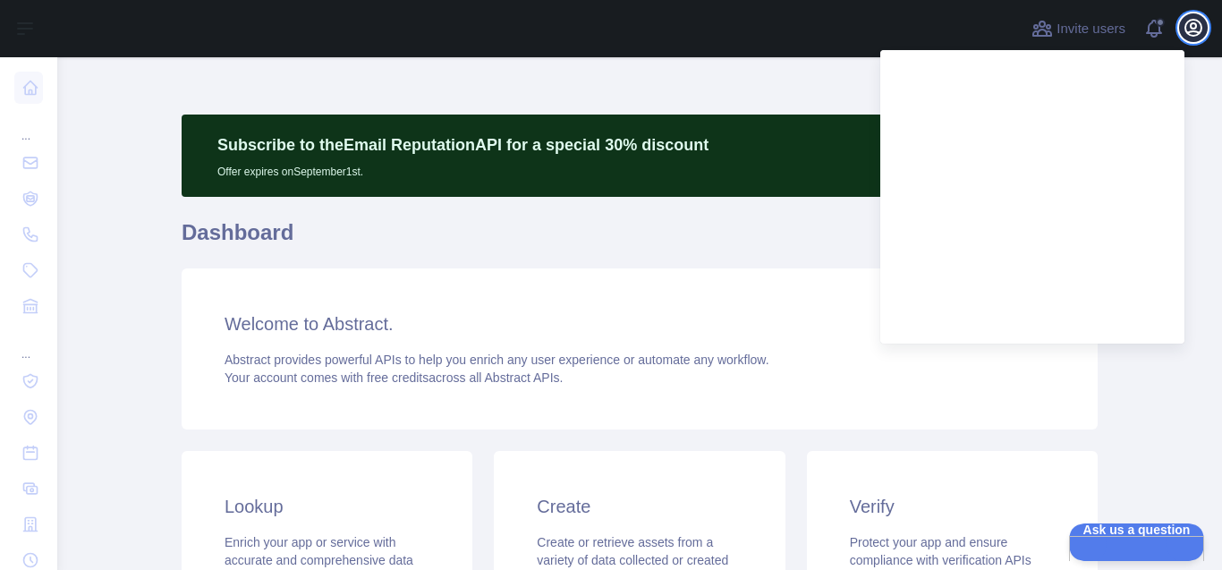
click at [1197, 24] on icon "button" at bounding box center [1193, 28] width 16 height 16
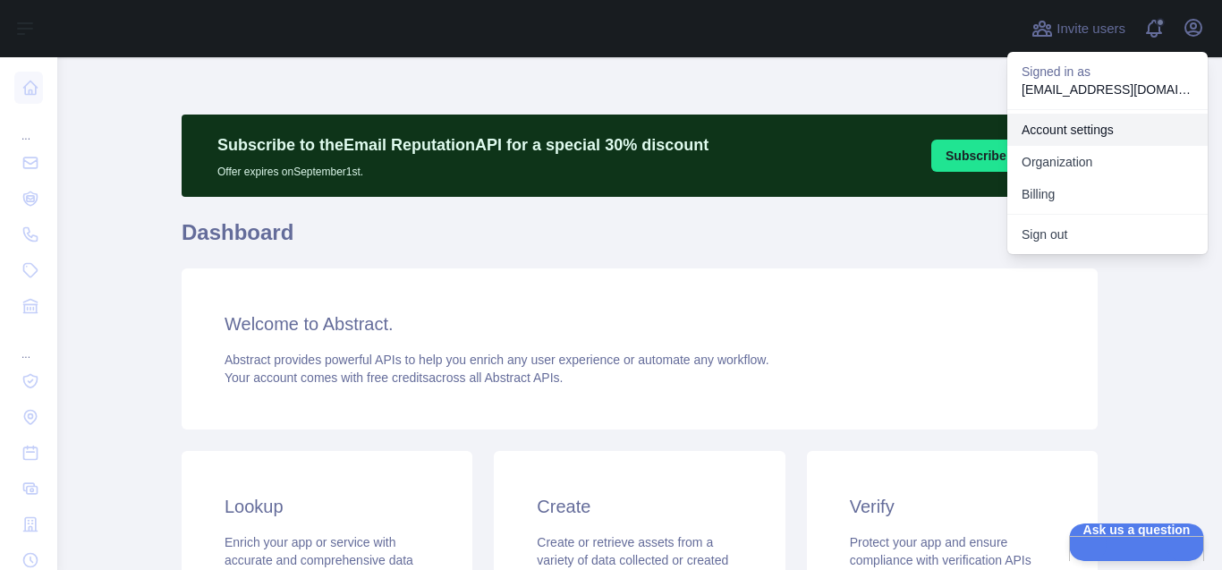
click at [1092, 114] on link "Account settings" at bounding box center [1107, 130] width 200 height 32
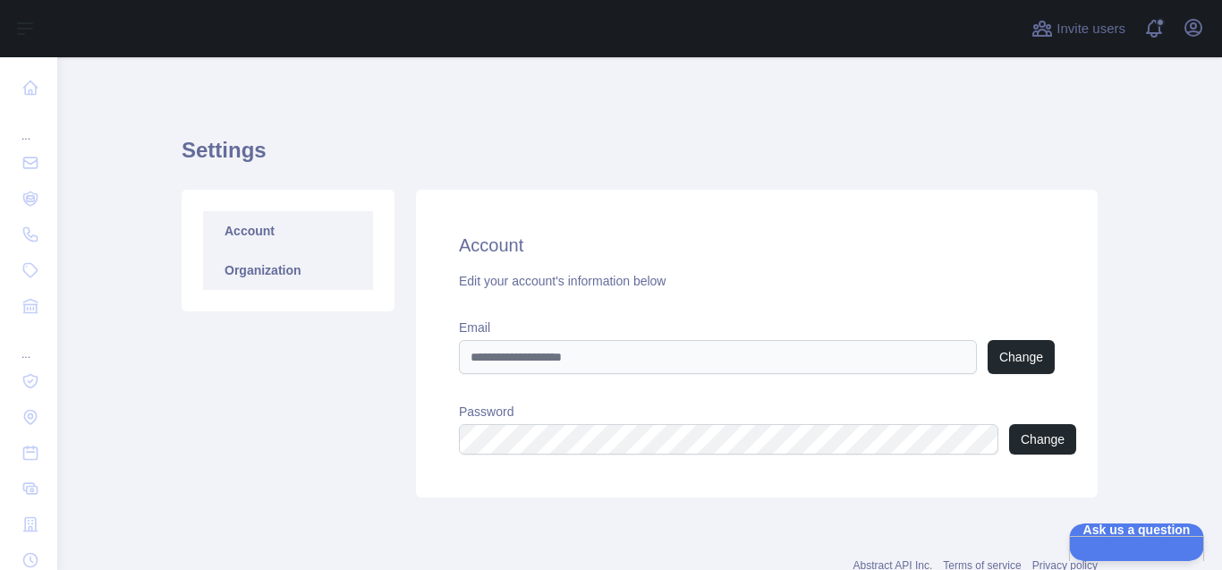
click at [282, 250] on link "Organization" at bounding box center [288, 269] width 170 height 39
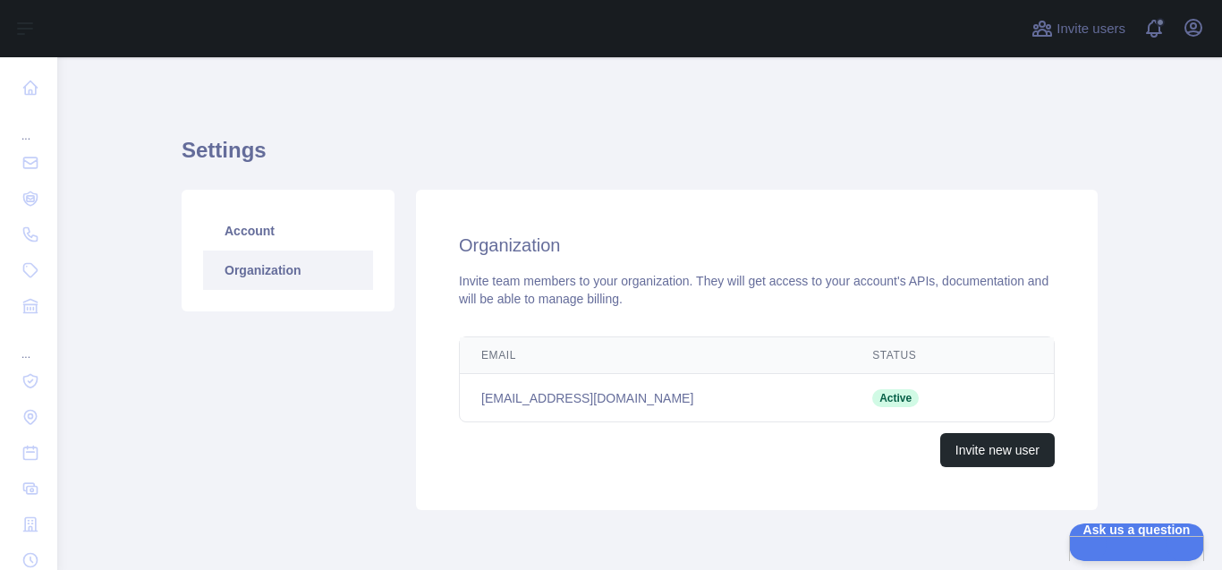
click at [872, 389] on span "Active" at bounding box center [895, 398] width 47 height 18
click at [1101, 533] on span "Ask us a question" at bounding box center [1127, 527] width 135 height 13
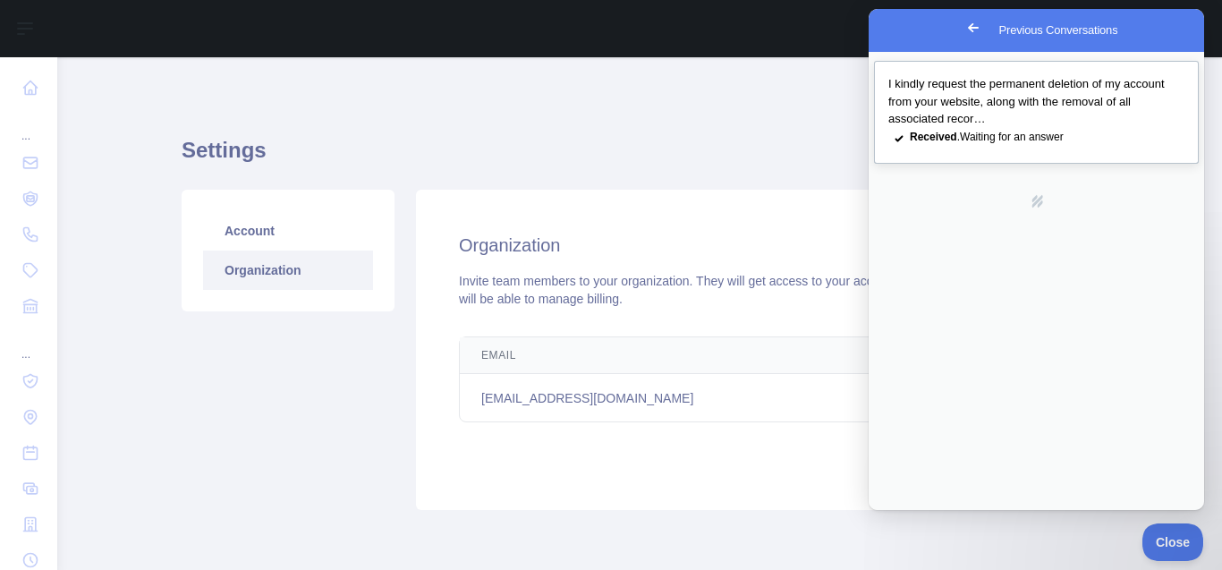
click at [979, 99] on span "I kindly request the permanent deletion of my account from your website, along …" at bounding box center [1026, 101] width 276 height 48
click at [905, 519] on button "Close" at bounding box center [889, 530] width 32 height 23
click at [1180, 541] on span "Close" at bounding box center [1168, 539] width 61 height 13
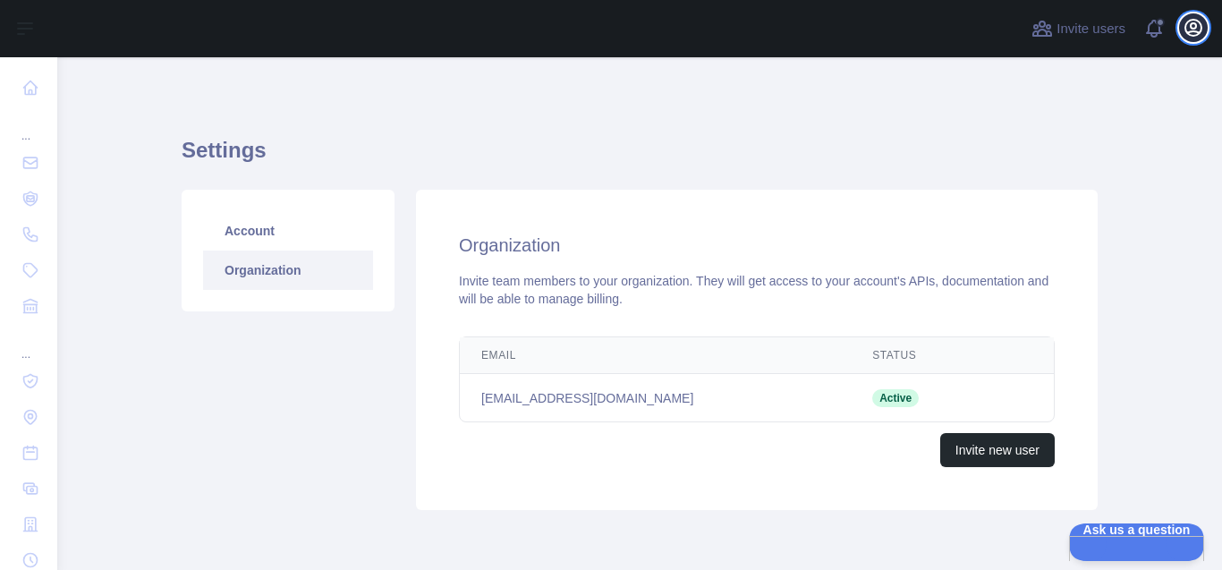
click at [1191, 17] on icon "button" at bounding box center [1192, 27] width 21 height 21
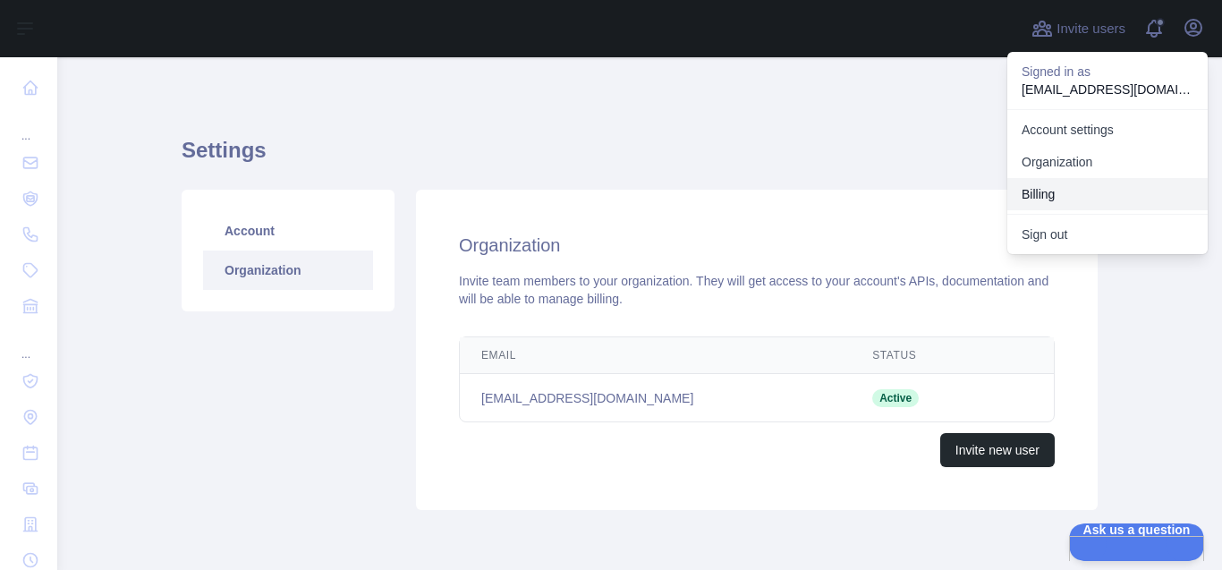
click at [1079, 178] on button "Billing" at bounding box center [1107, 194] width 200 height 32
